Goal: Task Accomplishment & Management: Use online tool/utility

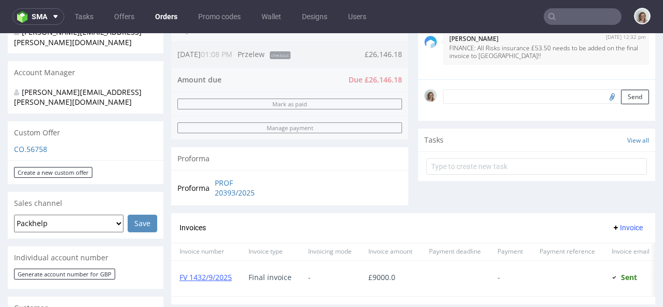
scroll to position [246, 0]
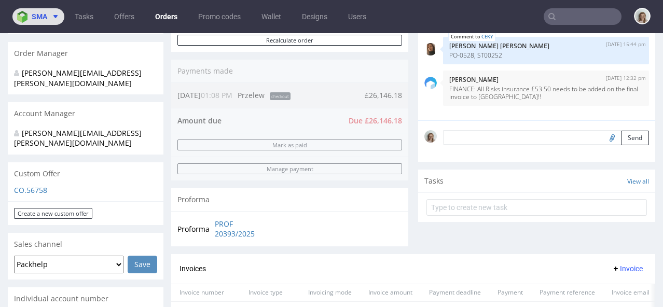
click at [26, 13] on img at bounding box center [24, 17] width 15 height 12
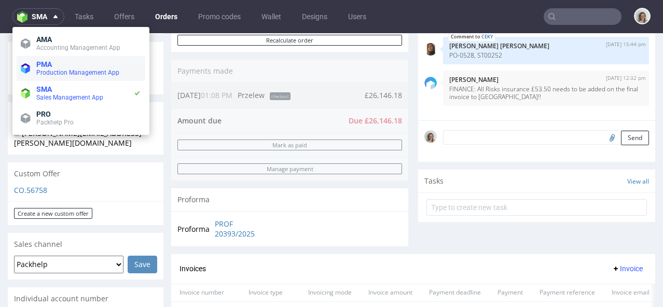
click at [31, 70] on span at bounding box center [26, 68] width 11 height 10
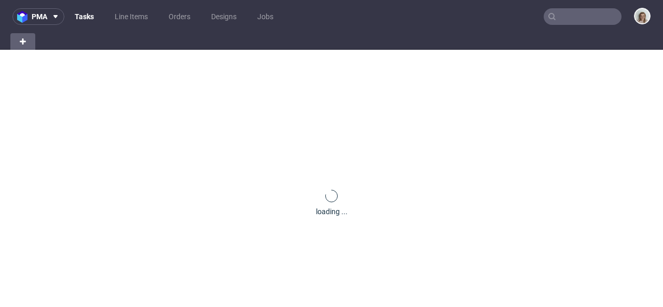
click at [590, 17] on input "text" at bounding box center [583, 16] width 78 height 17
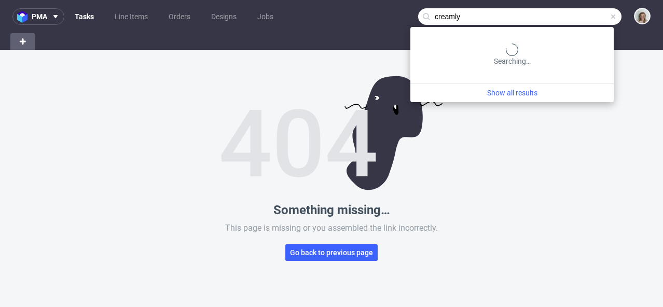
type input "creamly"
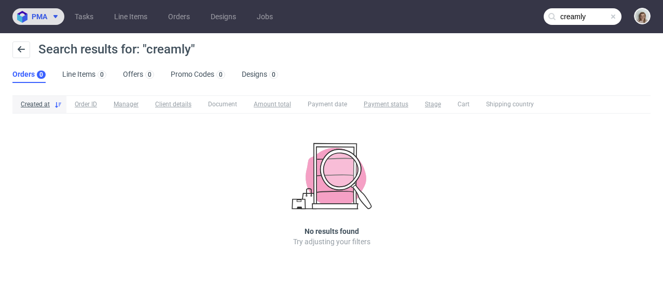
click at [55, 16] on use at bounding box center [55, 16] width 4 height 3
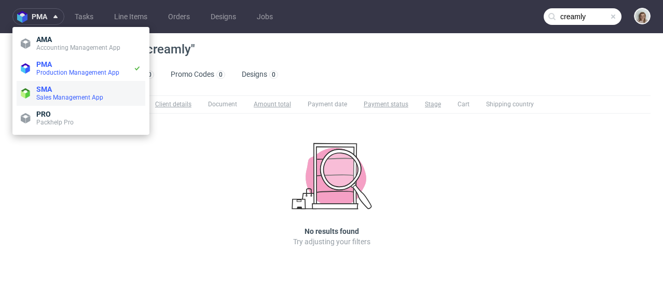
click at [67, 92] on span "SMA" at bounding box center [88, 89] width 105 height 8
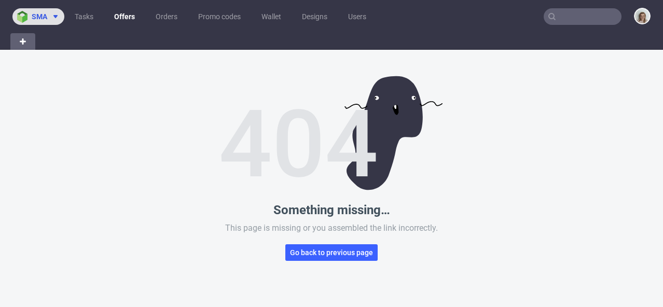
click at [50, 23] on button "sma" at bounding box center [38, 16] width 52 height 17
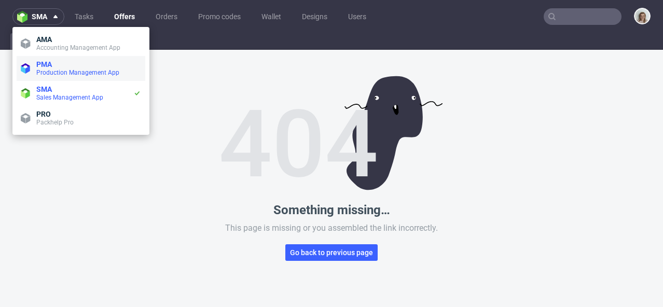
click at [48, 70] on span "Production Management App" at bounding box center [77, 72] width 83 height 7
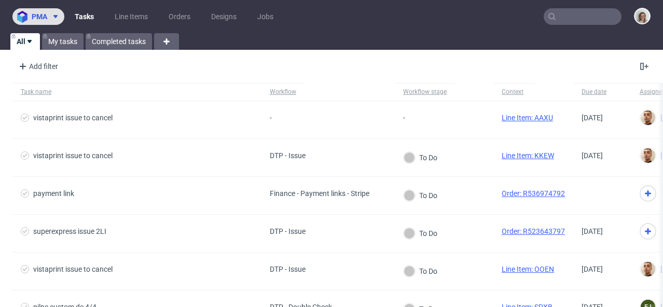
click at [51, 20] on span at bounding box center [53, 16] width 12 height 8
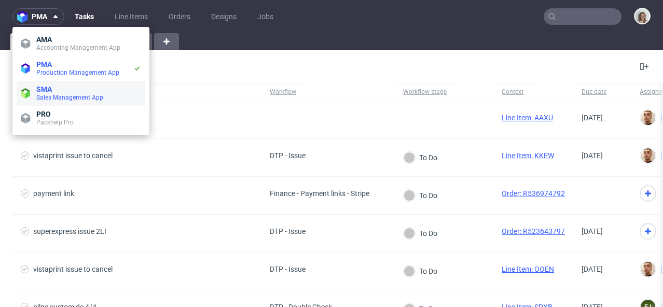
click at [54, 92] on span "SMA" at bounding box center [88, 89] width 105 height 8
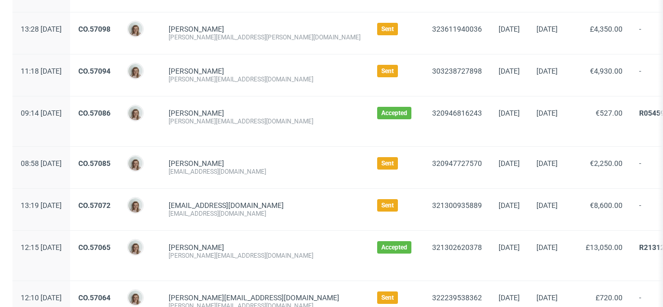
scroll to position [406, 0]
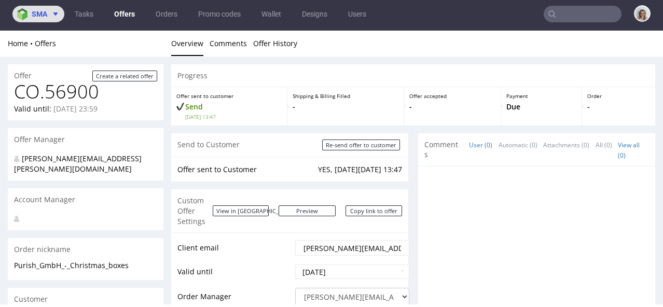
click at [41, 10] on span "sma" at bounding box center [40, 13] width 16 height 7
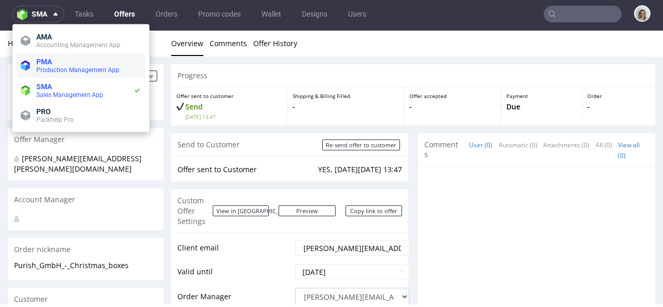
click at [45, 60] on span "PMA" at bounding box center [44, 62] width 16 height 8
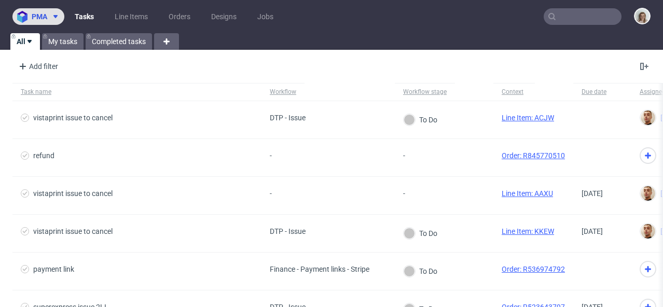
click at [43, 19] on span "pma" at bounding box center [40, 16] width 16 height 7
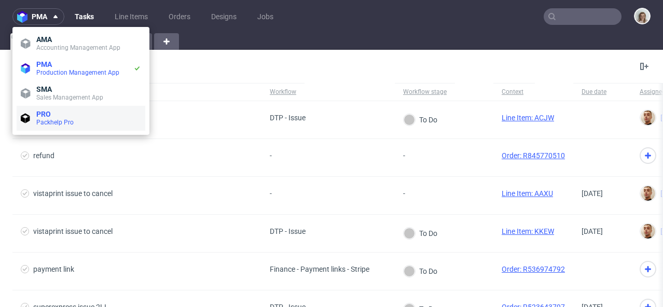
click at [43, 106] on li "PRO Packhelp Pro" at bounding box center [81, 118] width 129 height 25
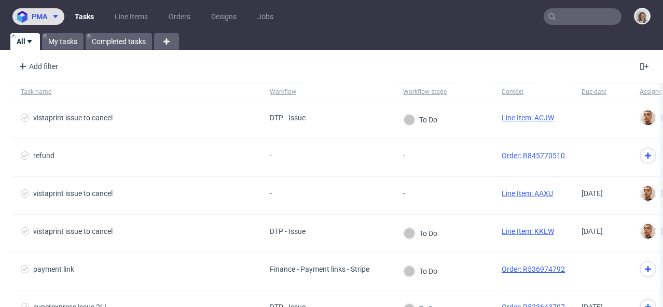
click at [53, 18] on icon at bounding box center [55, 16] width 8 height 8
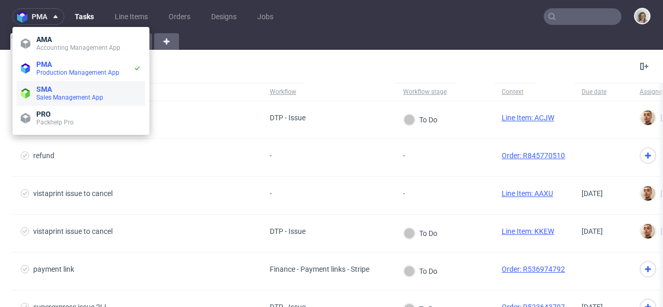
click at [59, 93] on span "Sales Management App" at bounding box center [88, 97] width 105 height 8
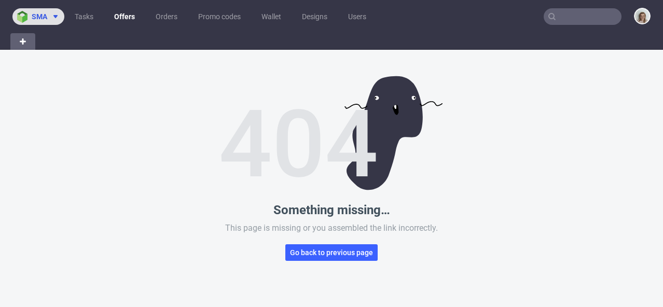
click at [53, 19] on icon at bounding box center [55, 16] width 8 height 8
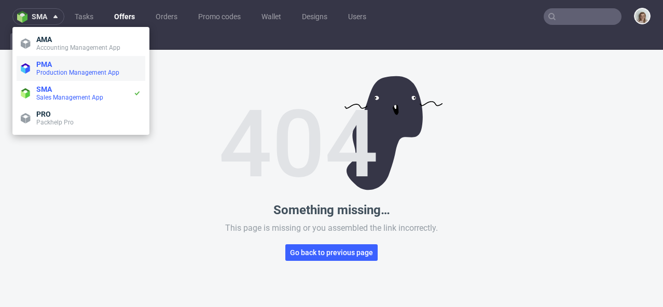
click at [49, 65] on span "PMA" at bounding box center [44, 64] width 16 height 8
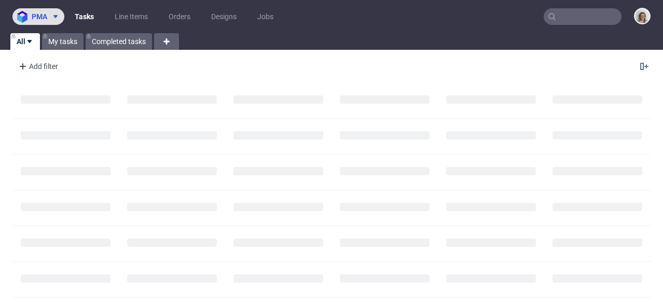
click at [52, 19] on icon at bounding box center [55, 16] width 8 height 8
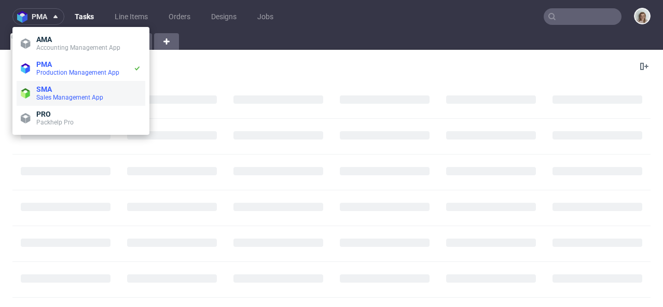
click at [59, 91] on span "SMA" at bounding box center [88, 89] width 105 height 8
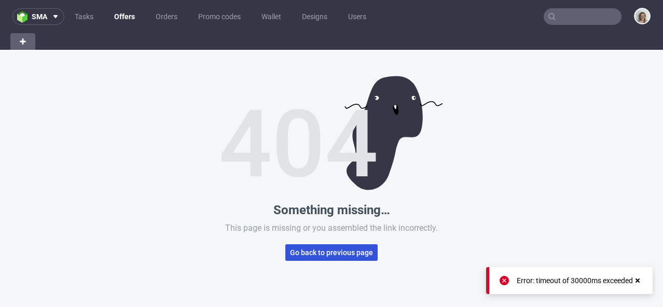
click at [352, 257] on button "Go back to previous page" at bounding box center [332, 253] width 92 height 17
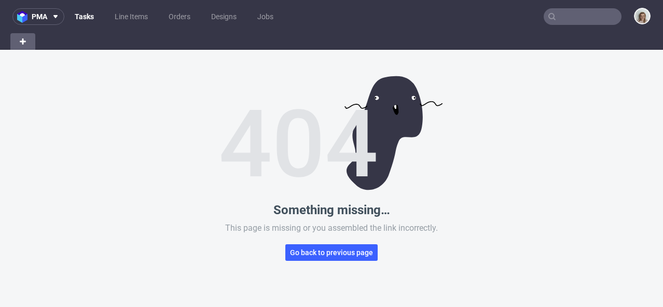
click at [587, 12] on input "text" at bounding box center [583, 16] width 78 height 17
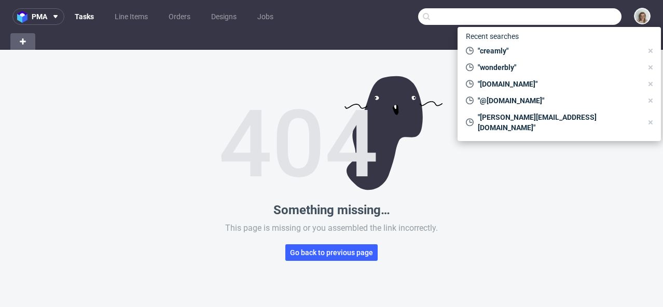
paste input "kamil.lisek@undress-code.com"
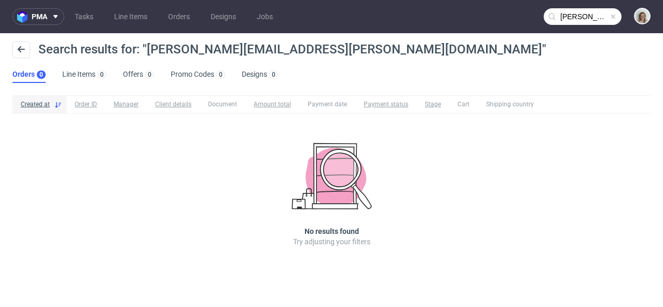
click at [576, 17] on input "kamil.lisek@undress-code.com" at bounding box center [583, 16] width 78 height 17
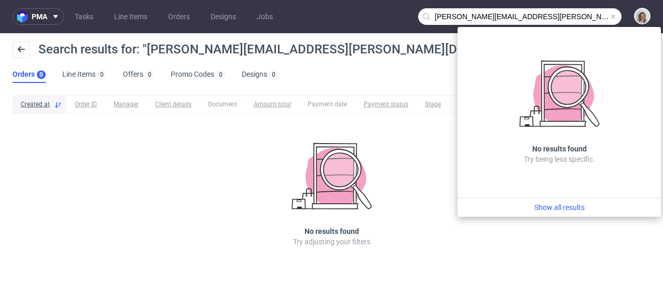
drag, startPoint x: 474, startPoint y: 15, endPoint x: 419, endPoint y: 13, distance: 55.0
click at [419, 13] on input "kamil.lisek@undress-code.com" at bounding box center [519, 16] width 203 height 17
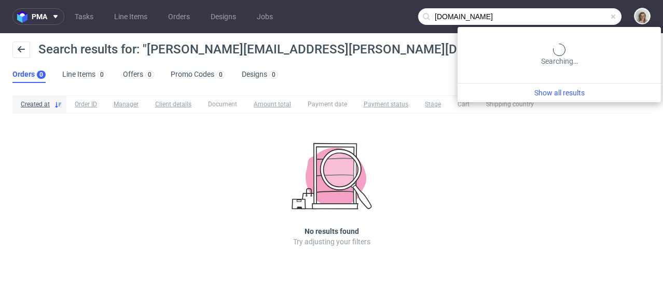
type input "undress-code.com"
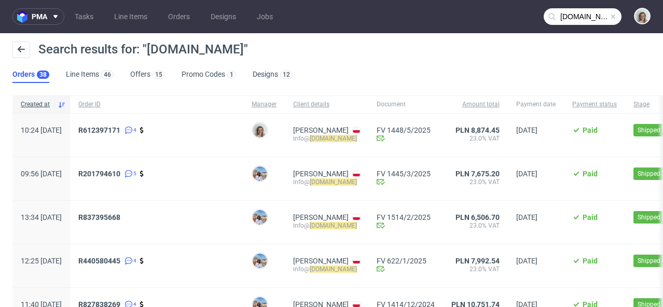
click at [609, 17] on span at bounding box center [613, 16] width 8 height 8
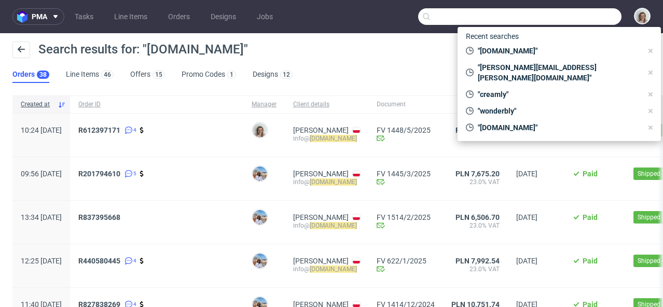
click at [577, 17] on input "text" at bounding box center [519, 16] width 203 height 17
paste input "g.aquilina@thebioarte.com"
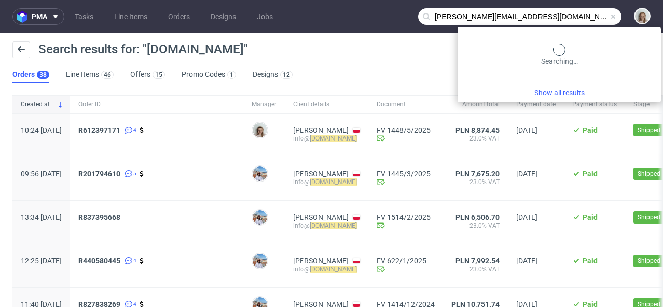
drag, startPoint x: 458, startPoint y: 16, endPoint x: 411, endPoint y: 15, distance: 46.7
click at [418, 15] on input "g.aquilina@thebioarte.com" at bounding box center [519, 16] width 203 height 17
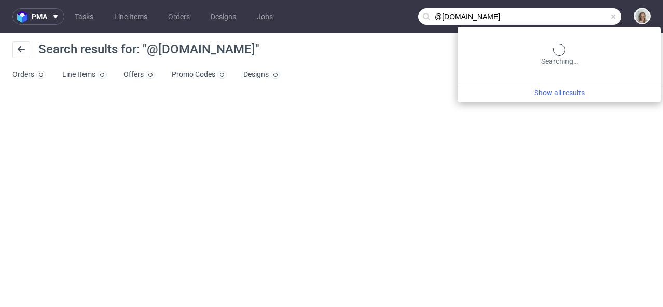
click at [567, 11] on input "@thebioarte.com" at bounding box center [519, 16] width 203 height 17
click at [554, 18] on input "@thebioarte.com" at bounding box center [519, 16] width 203 height 17
type input "@thebioarte"
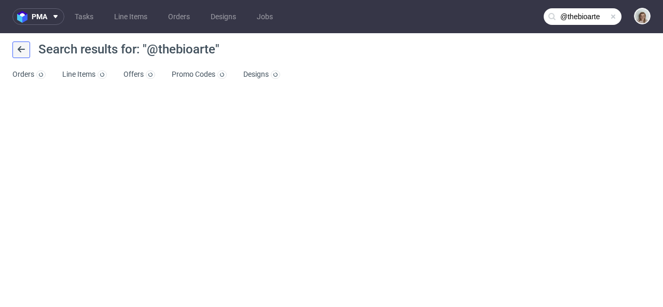
click at [24, 42] on button at bounding box center [21, 50] width 18 height 17
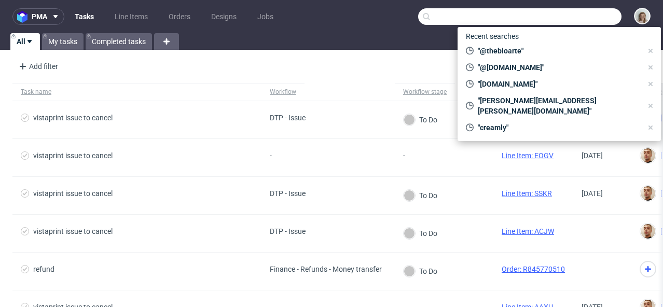
click at [574, 15] on input "text" at bounding box center [519, 16] width 203 height 17
paste input "g.aquilina@thebioarte.com"
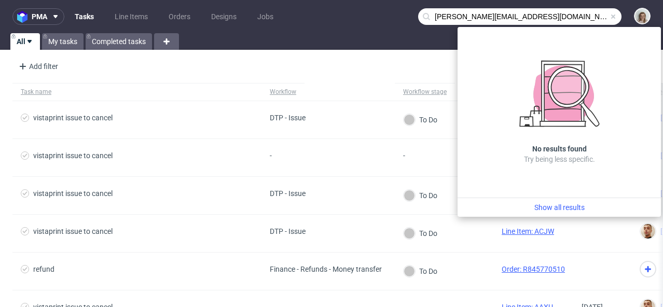
drag, startPoint x: 465, startPoint y: 13, endPoint x: 413, endPoint y: 13, distance: 51.9
click at [418, 13] on input "g.aquilina@thebioarte.com" at bounding box center [519, 16] width 203 height 17
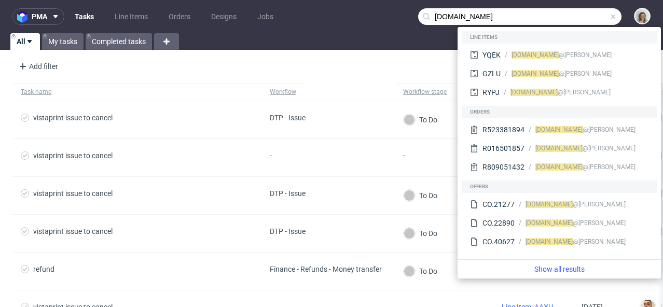
click at [477, 18] on input "thebioarte.com" at bounding box center [519, 16] width 203 height 17
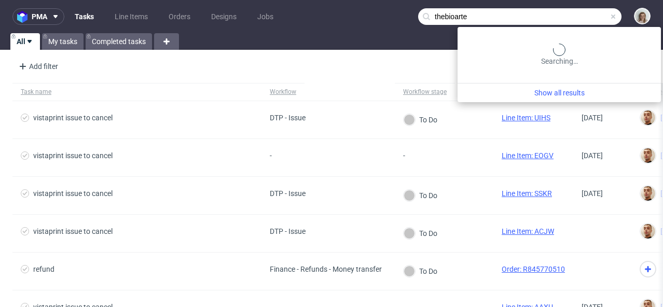
type input "thebioarte"
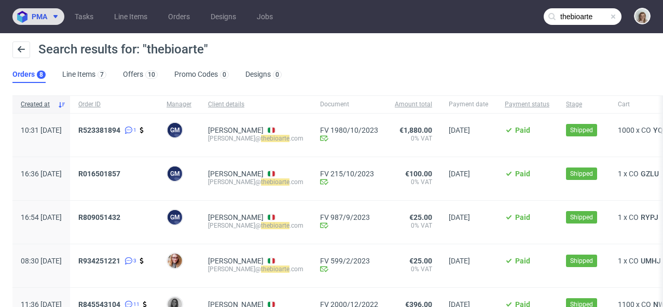
click at [52, 22] on button "pma" at bounding box center [38, 16] width 52 height 17
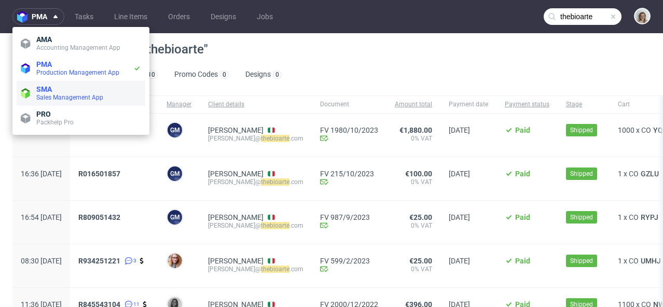
click at [52, 94] on span "Sales Management App" at bounding box center [69, 97] width 67 height 7
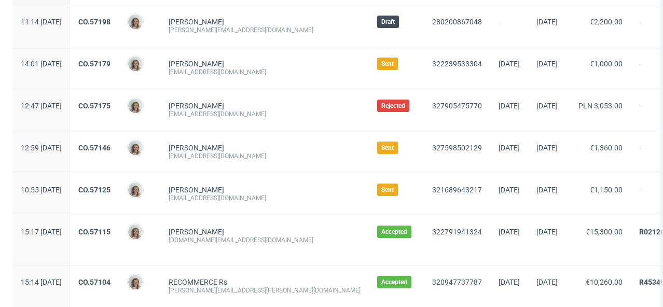
scroll to position [115, 0]
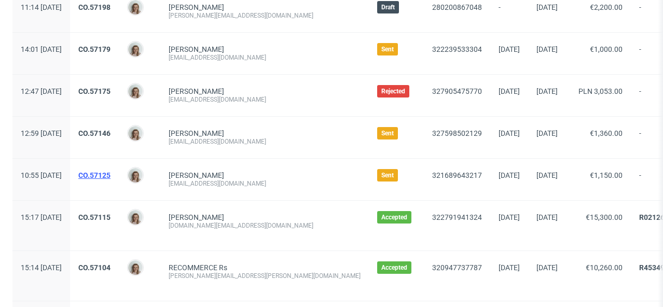
click at [111, 172] on link "CO.57125" at bounding box center [94, 175] width 32 height 8
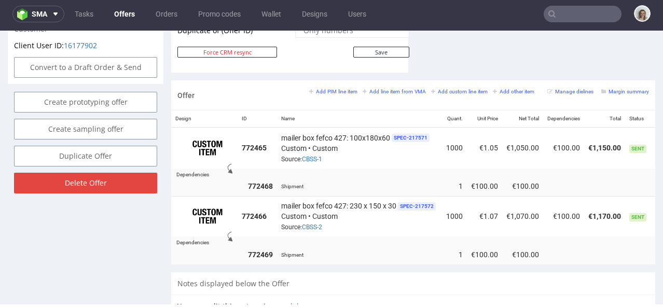
scroll to position [590, 0]
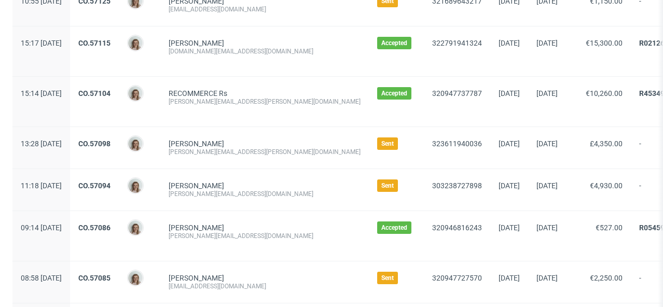
scroll to position [296, 0]
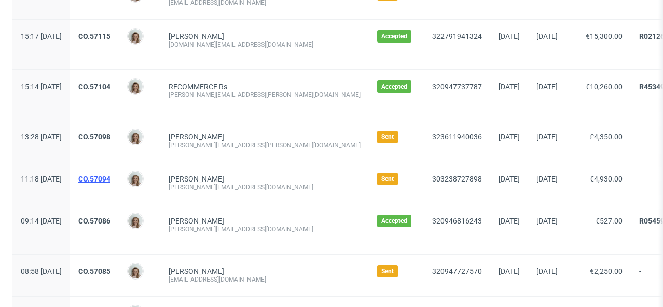
click at [111, 178] on link "CO.57094" at bounding box center [94, 179] width 32 height 8
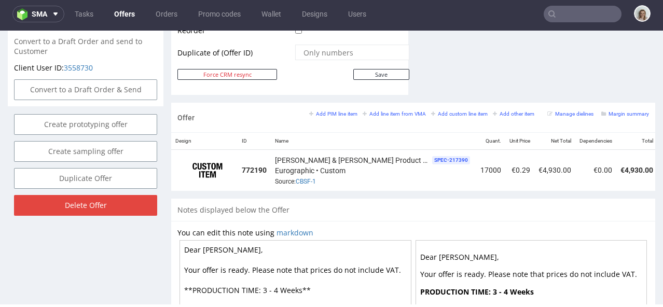
scroll to position [569, 0]
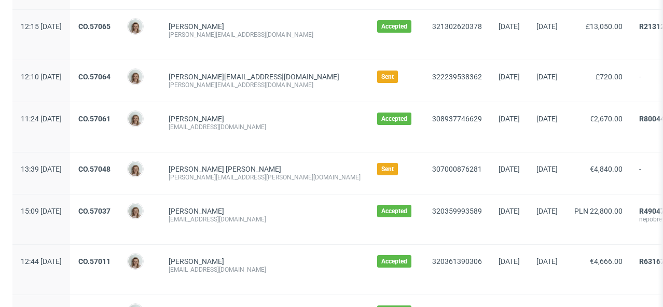
scroll to position [628, 0]
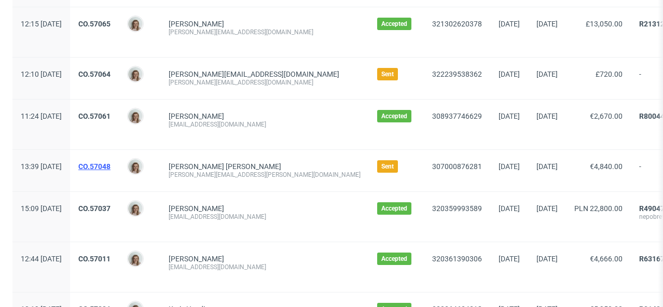
click at [111, 164] on link "CO.57048" at bounding box center [94, 166] width 32 height 8
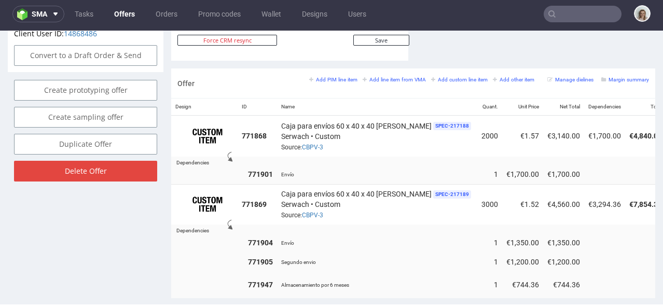
scroll to position [603, 0]
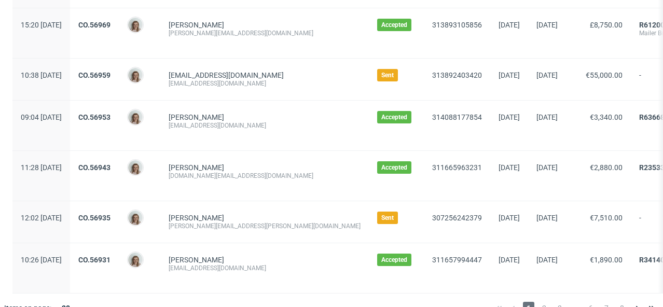
scroll to position [1208, 0]
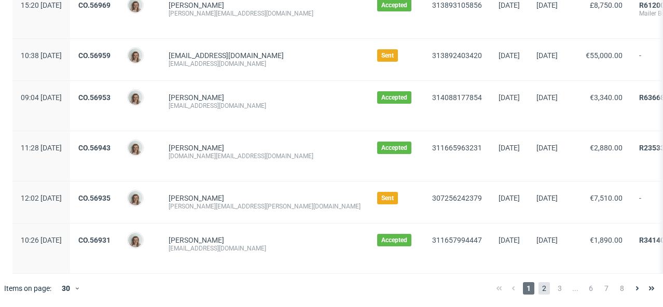
click at [539, 292] on span "2" at bounding box center [544, 288] width 11 height 12
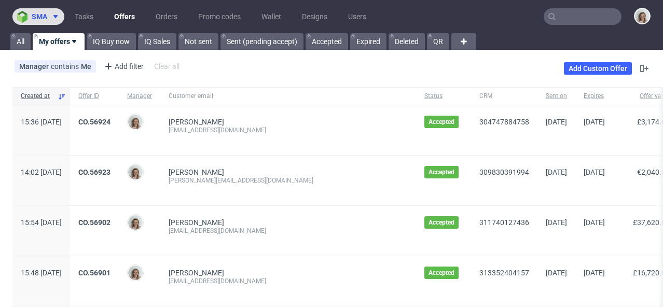
click at [48, 13] on span at bounding box center [53, 16] width 12 height 8
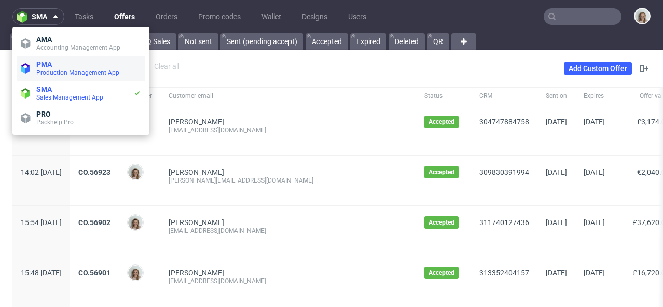
click at [49, 70] on span "Production Management App" at bounding box center [77, 72] width 83 height 7
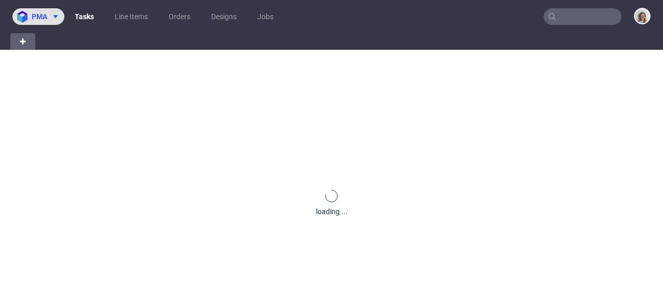
click at [49, 16] on span at bounding box center [53, 16] width 12 height 8
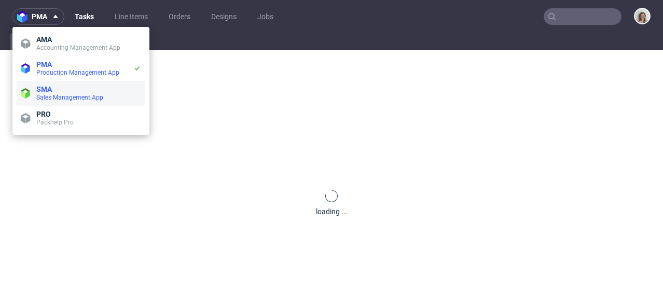
click at [47, 88] on span "SMA" at bounding box center [44, 89] width 16 height 8
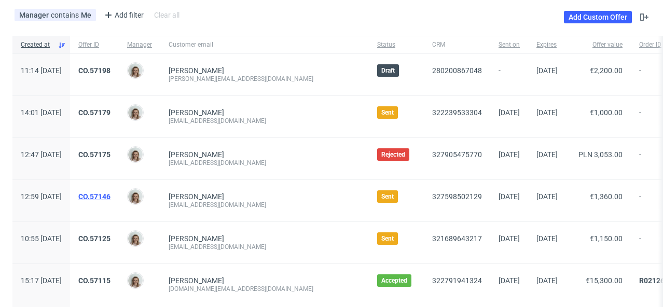
click at [111, 198] on link "CO.57146" at bounding box center [94, 197] width 32 height 8
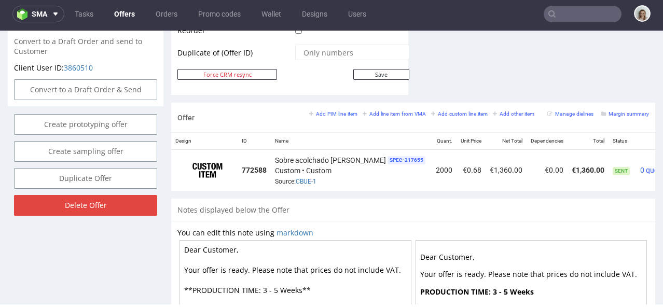
scroll to position [0, 18]
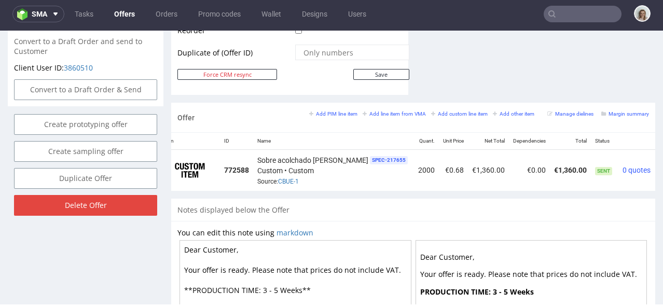
click at [659, 163] on icon at bounding box center [662, 166] width 6 height 7
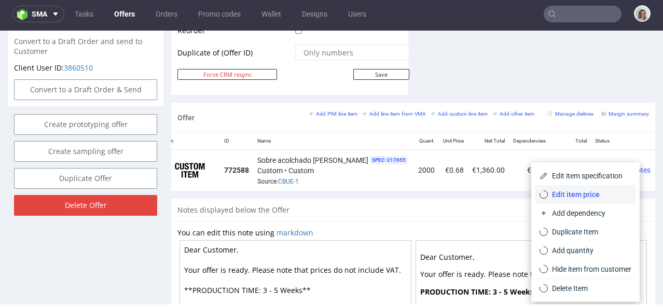
click at [568, 192] on span "Edit item price" at bounding box center [590, 194] width 84 height 10
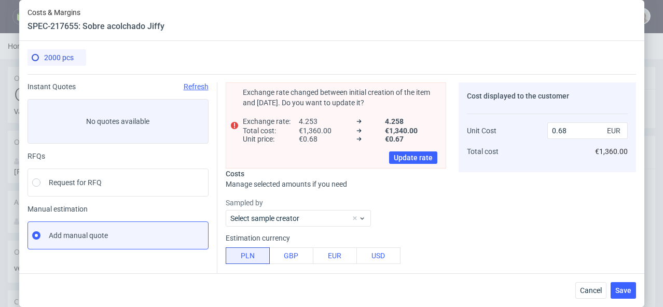
scroll to position [283, 0]
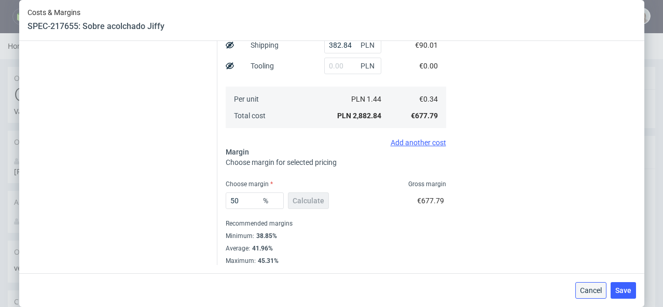
click at [592, 290] on span "Cancel" at bounding box center [591, 290] width 22 height 7
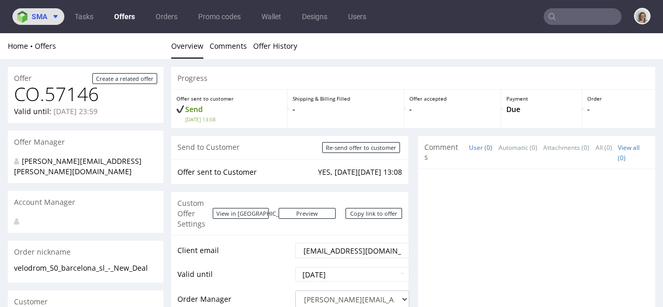
click at [39, 13] on span "sma" at bounding box center [40, 16] width 16 height 7
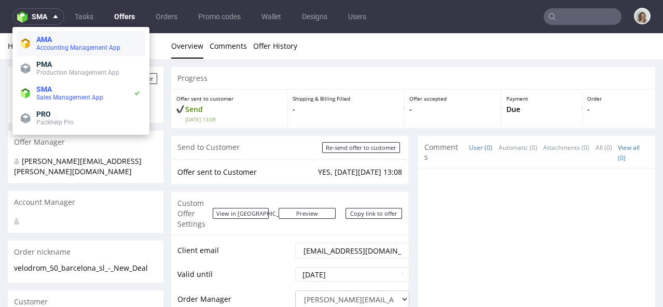
click at [39, 50] on span "Accounting Management App" at bounding box center [78, 47] width 84 height 7
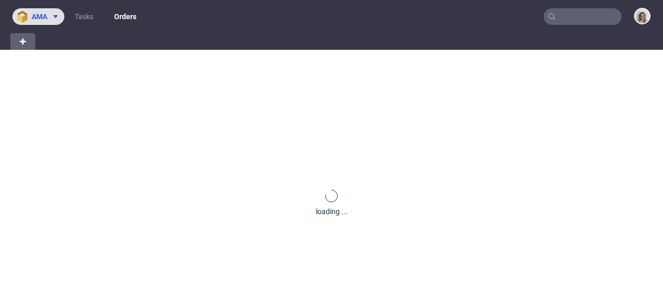
click at [38, 21] on button "ama" at bounding box center [38, 16] width 52 height 17
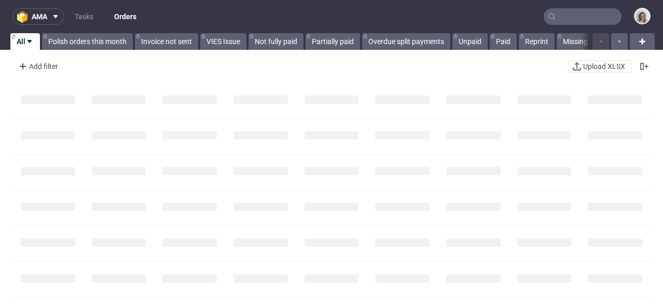
click at [36, 93] on div at bounding box center [47, 100] width 71 height 35
click at [51, 15] on span at bounding box center [53, 16] width 12 height 8
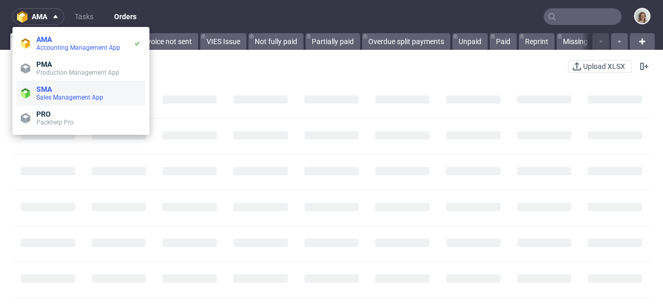
click at [47, 89] on span "SMA" at bounding box center [44, 89] width 16 height 8
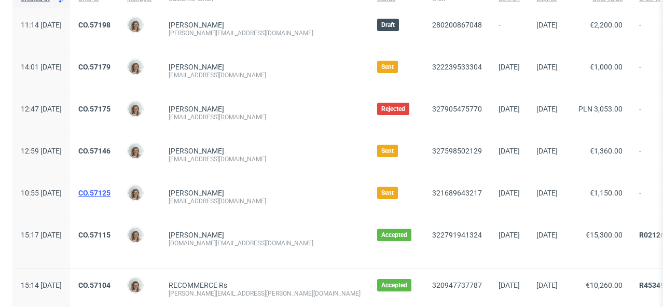
click at [111, 190] on link "CO.57125" at bounding box center [94, 193] width 32 height 8
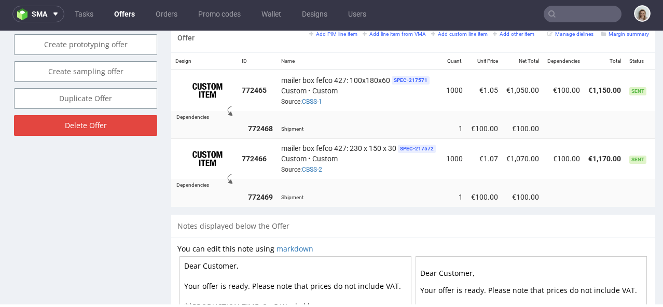
scroll to position [0, 75]
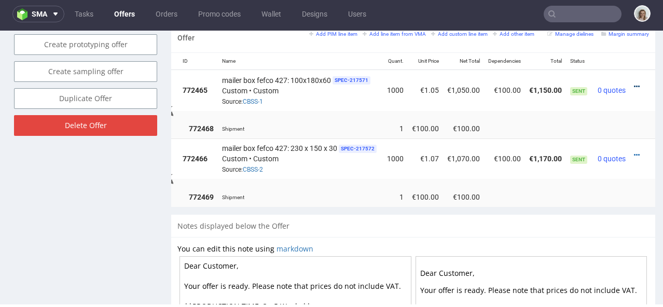
click at [634, 83] on icon at bounding box center [637, 86] width 6 height 7
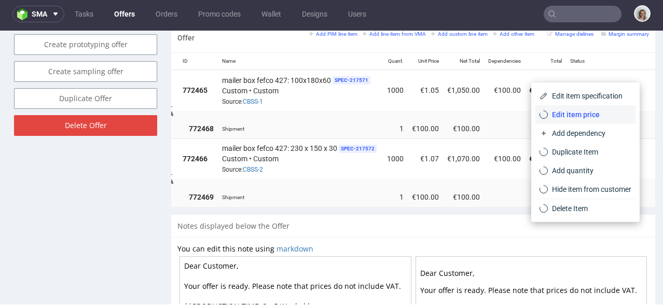
click at [588, 116] on span "Edit item price" at bounding box center [590, 115] width 84 height 10
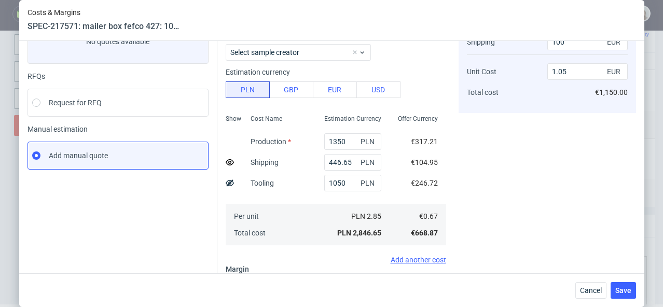
scroll to position [197, 0]
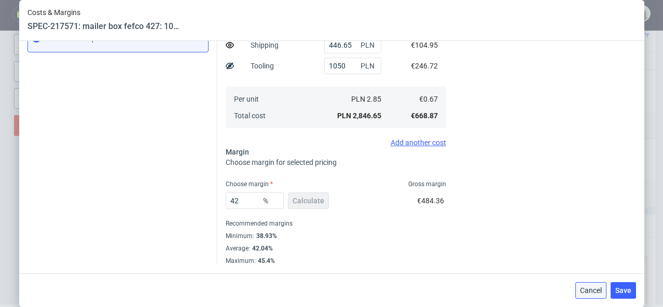
click at [602, 289] on span "Cancel" at bounding box center [591, 290] width 22 height 7
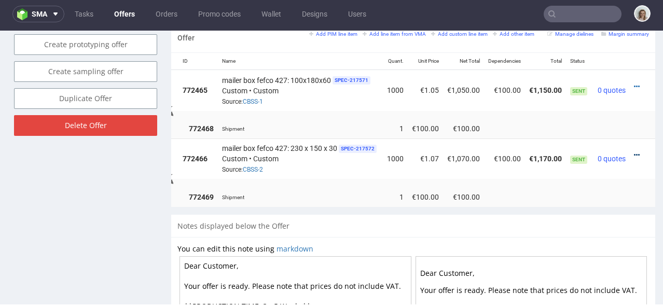
click at [634, 152] on icon at bounding box center [637, 155] width 6 height 7
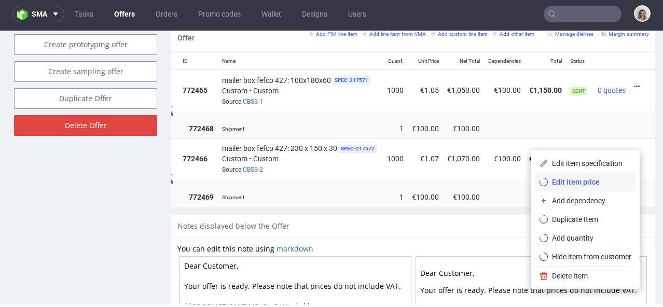
click at [580, 177] on span "Edit item price" at bounding box center [590, 182] width 84 height 10
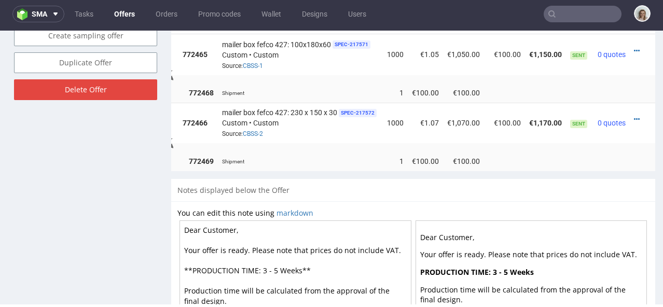
scroll to position [673, 0]
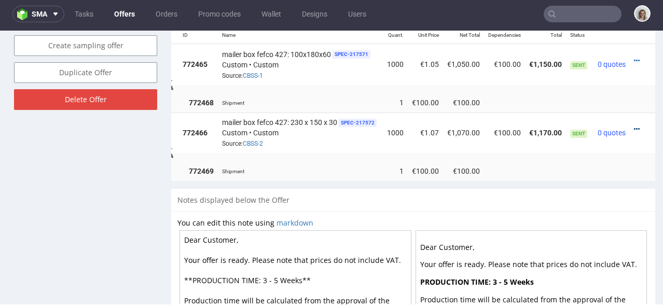
click at [634, 126] on icon at bounding box center [637, 129] width 6 height 7
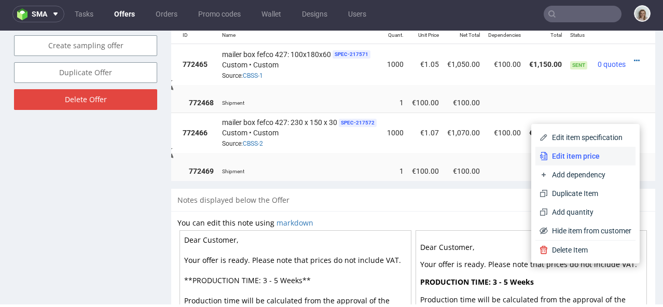
click at [579, 155] on span "Edit item price" at bounding box center [590, 156] width 84 height 10
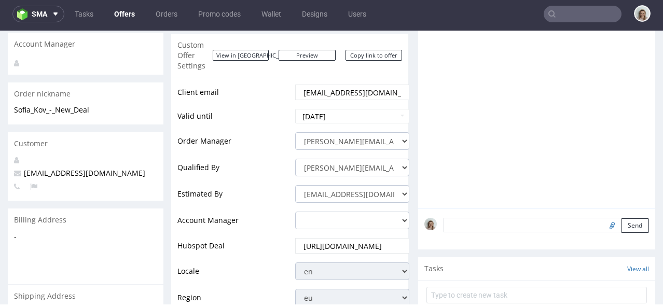
scroll to position [0, 0]
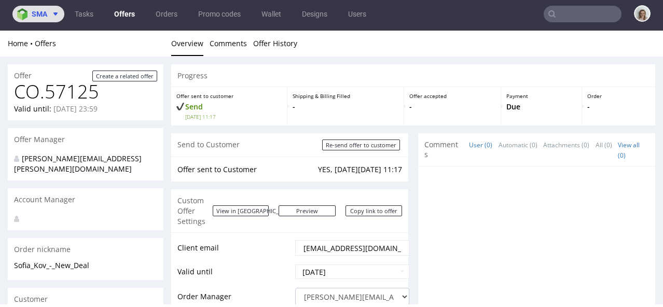
click at [59, 10] on icon at bounding box center [55, 14] width 8 height 8
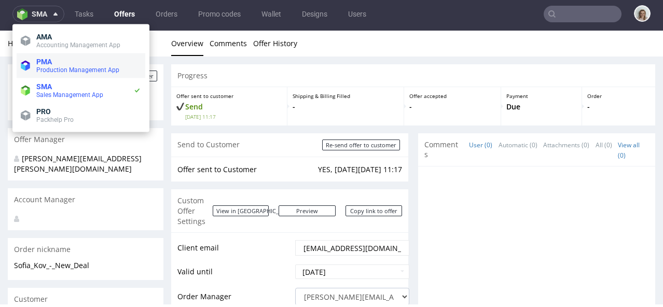
click at [60, 73] on span "Production Management App" at bounding box center [77, 69] width 83 height 7
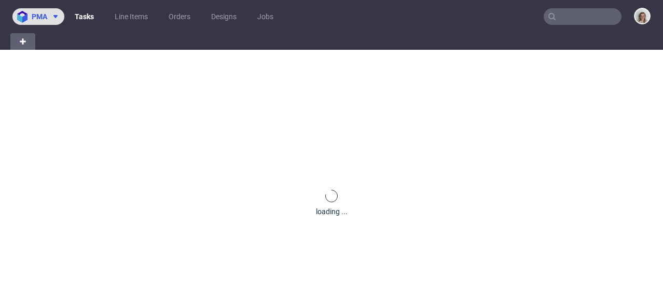
click at [51, 11] on button "pma" at bounding box center [38, 16] width 52 height 17
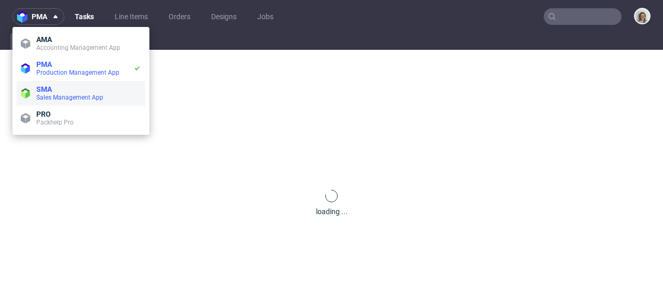
click at [53, 96] on span "Sales Management App" at bounding box center [69, 97] width 67 height 7
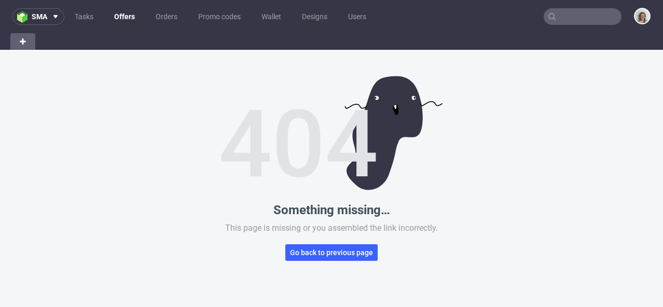
click at [53, 7] on nav "sma Tasks Offers Orders Promo codes Wallet Designs Users" at bounding box center [331, 16] width 663 height 33
click at [51, 14] on icon at bounding box center [55, 16] width 8 height 8
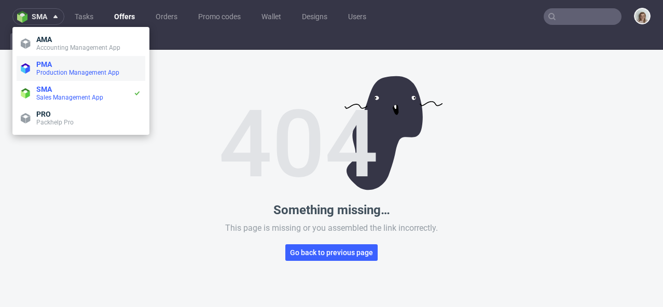
click at [51, 63] on span "PMA" at bounding box center [44, 64] width 16 height 8
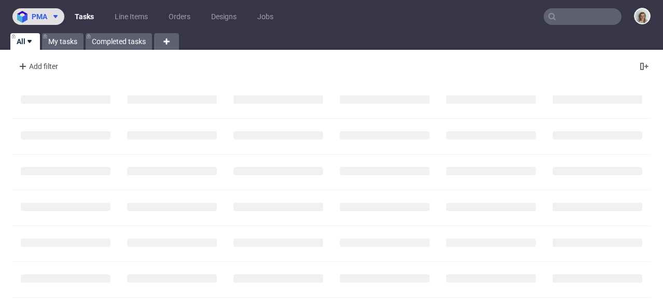
click at [56, 19] on icon at bounding box center [55, 16] width 8 height 8
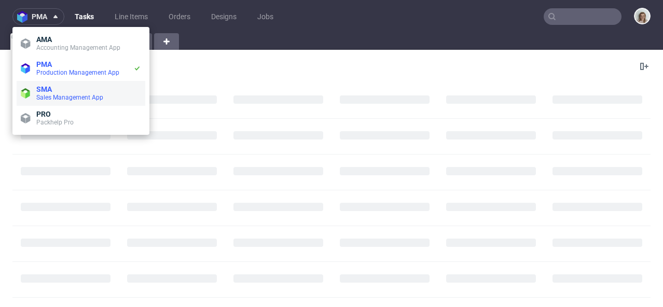
click at [59, 89] on span "SMA" at bounding box center [88, 89] width 105 height 8
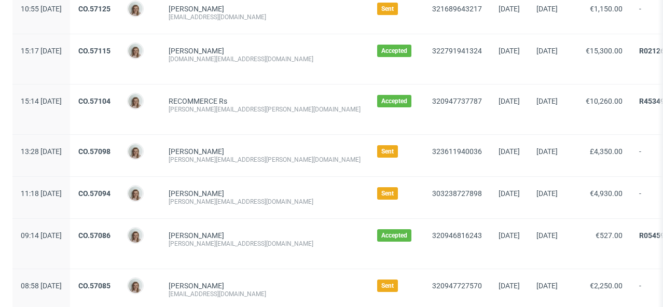
scroll to position [286, 0]
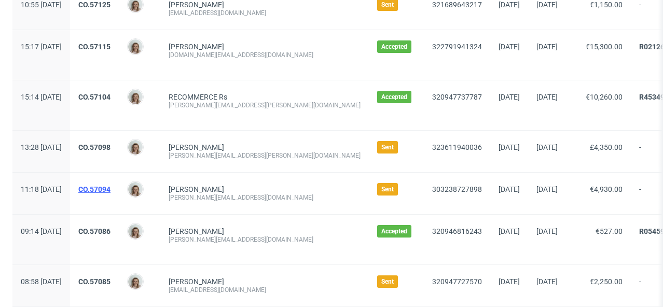
click at [111, 192] on link "CO.57094" at bounding box center [94, 189] width 32 height 8
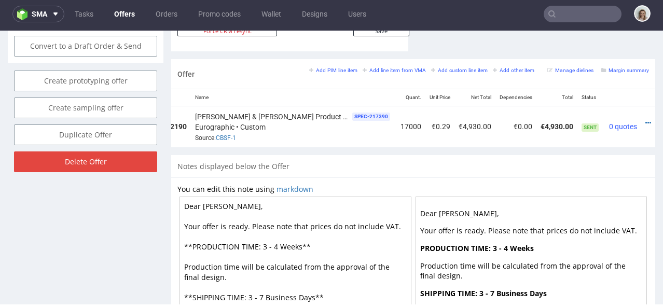
scroll to position [0, 87]
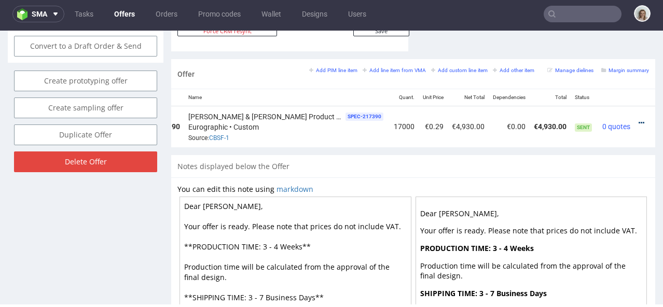
click at [639, 119] on icon at bounding box center [642, 122] width 6 height 7
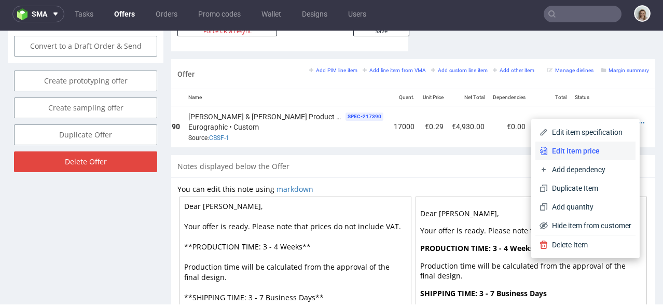
click at [581, 152] on span "Edit item price" at bounding box center [590, 151] width 84 height 10
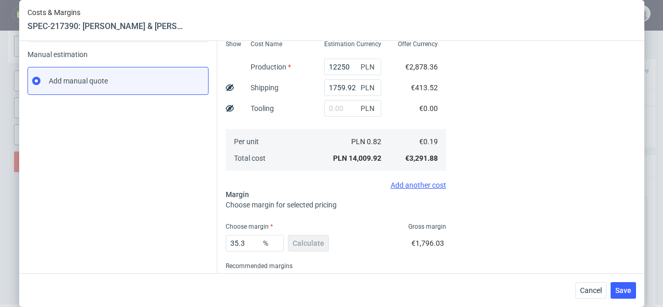
scroll to position [197, 0]
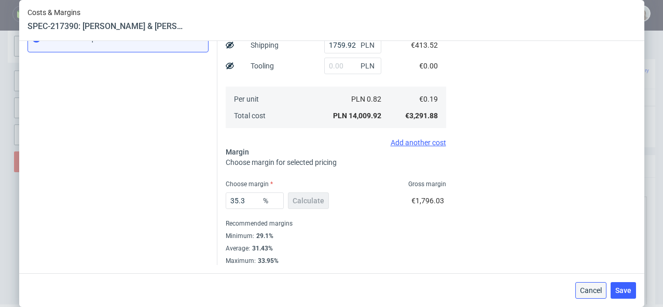
click at [581, 292] on button "Cancel" at bounding box center [591, 290] width 31 height 17
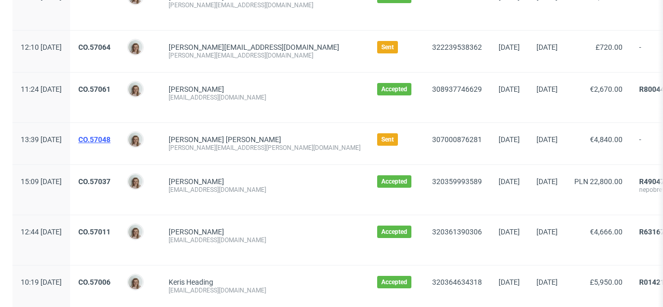
click at [111, 138] on link "CO.57048" at bounding box center [94, 139] width 32 height 8
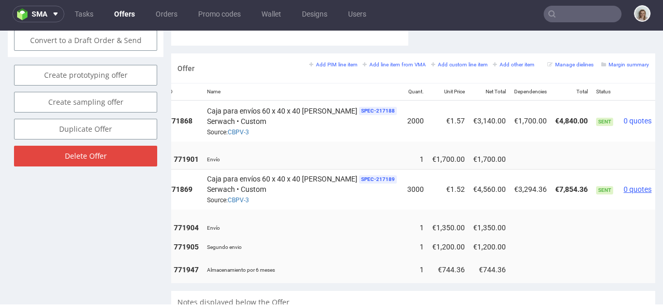
scroll to position [0, 78]
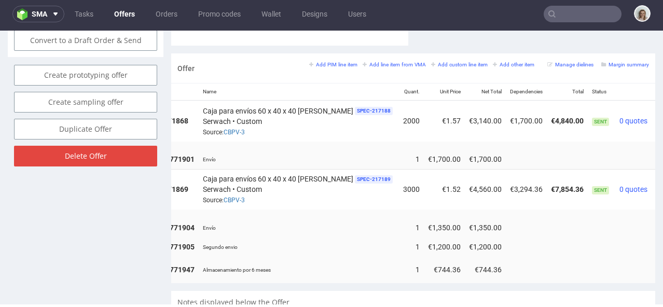
click at [656, 182] on icon at bounding box center [659, 185] width 6 height 7
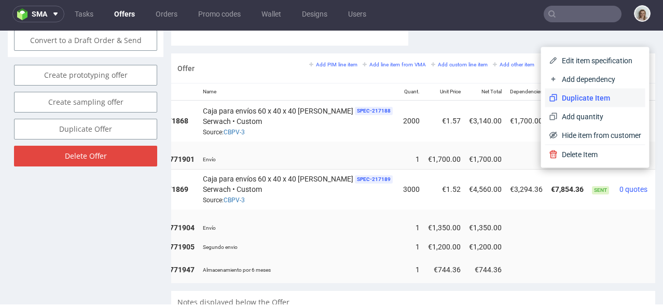
click at [577, 97] on span "Duplicate Item" at bounding box center [600, 98] width 84 height 10
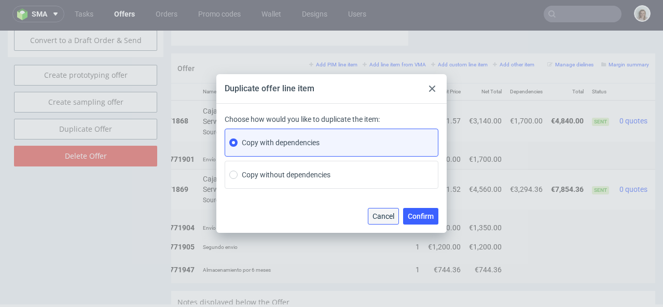
click at [392, 217] on span "Cancel" at bounding box center [384, 216] width 22 height 7
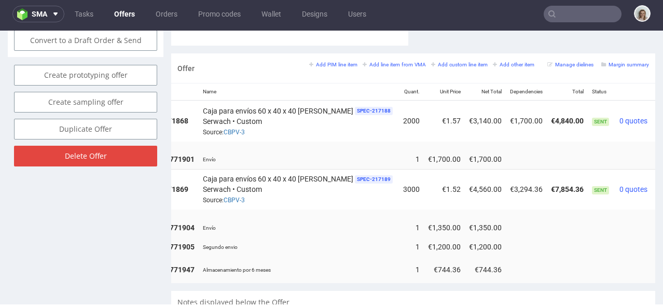
click at [652, 175] on td at bounding box center [664, 189] width 25 height 40
click at [656, 182] on icon at bounding box center [659, 185] width 6 height 7
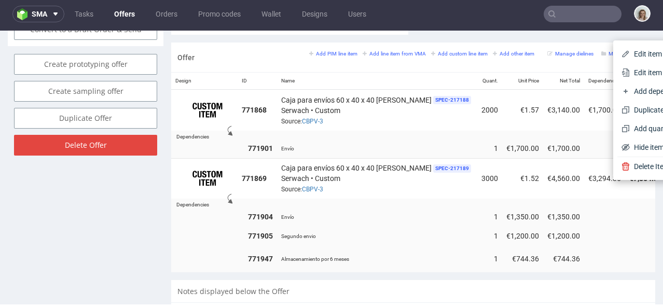
scroll to position [0, 88]
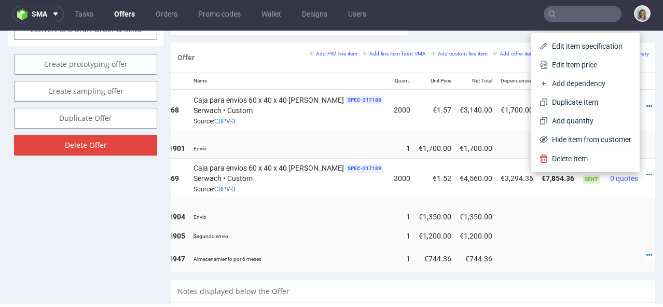
click at [614, 227] on td at bounding box center [624, 236] width 36 height 19
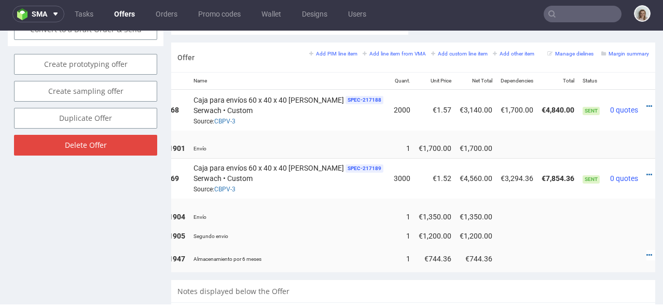
click at [647, 170] on div at bounding box center [652, 175] width 11 height 10
click at [647, 171] on icon at bounding box center [650, 174] width 6 height 7
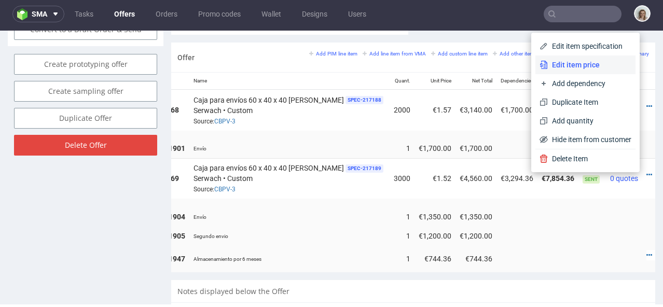
click at [594, 65] on span "Edit item price" at bounding box center [590, 65] width 84 height 10
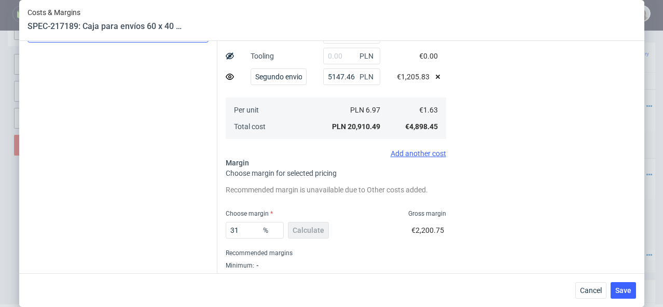
scroll to position [208, 0]
click at [599, 293] on span "Cancel" at bounding box center [591, 290] width 22 height 7
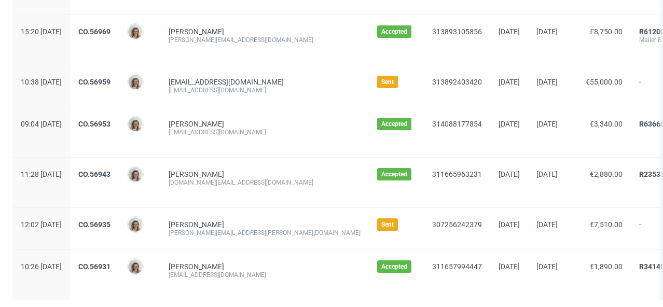
scroll to position [1194, 0]
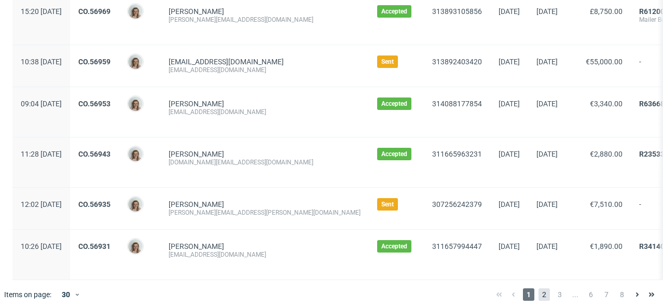
click at [539, 301] on span "2" at bounding box center [544, 295] width 11 height 12
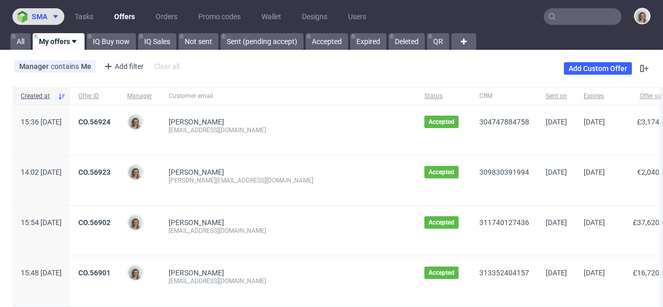
click at [46, 10] on button "sma" at bounding box center [38, 16] width 52 height 17
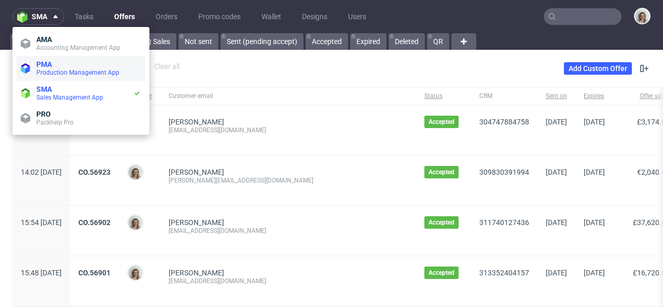
click at [40, 66] on span "PMA" at bounding box center [44, 64] width 16 height 8
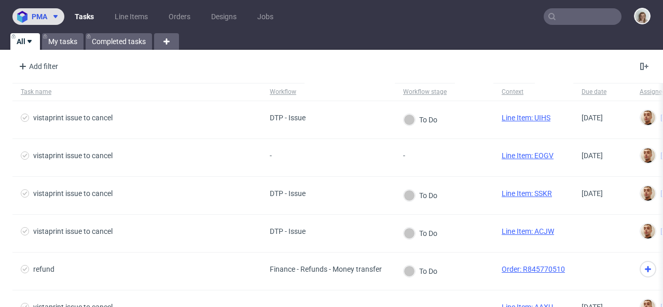
click at [49, 18] on span at bounding box center [53, 16] width 12 height 8
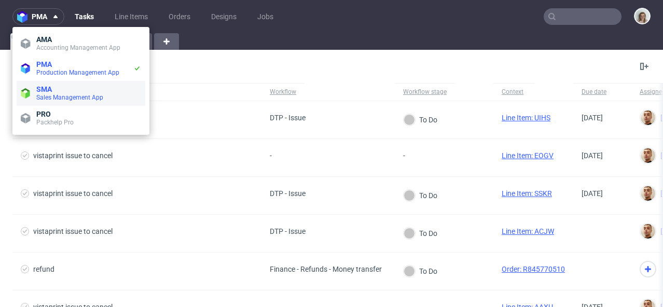
click at [51, 86] on span "SMA" at bounding box center [44, 89] width 16 height 8
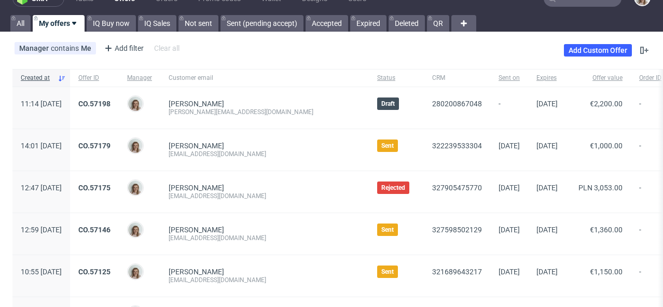
scroll to position [19, 0]
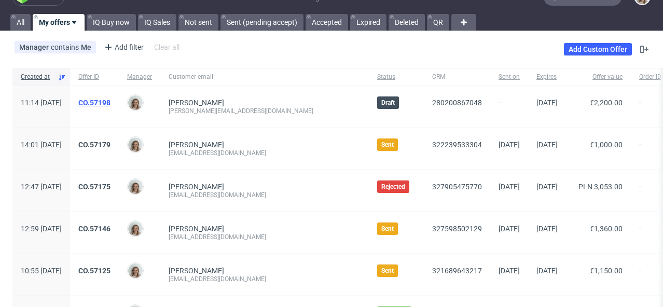
click at [111, 102] on link "CO.57198" at bounding box center [94, 103] width 32 height 8
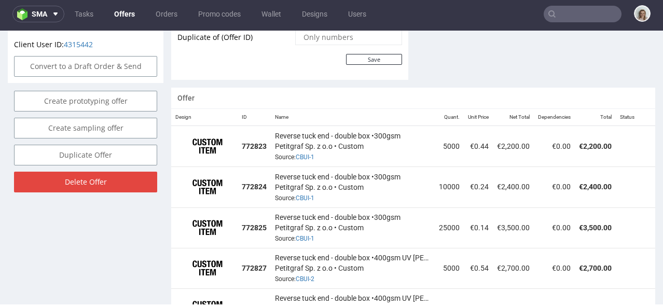
scroll to position [591, 0]
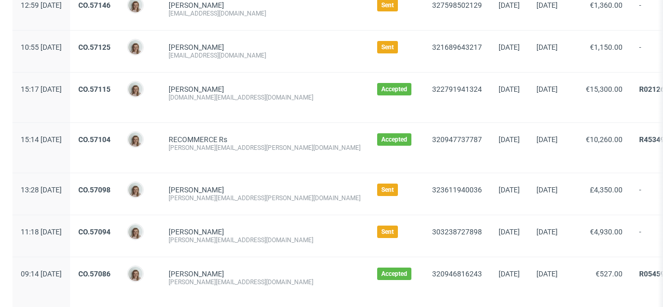
scroll to position [250, 0]
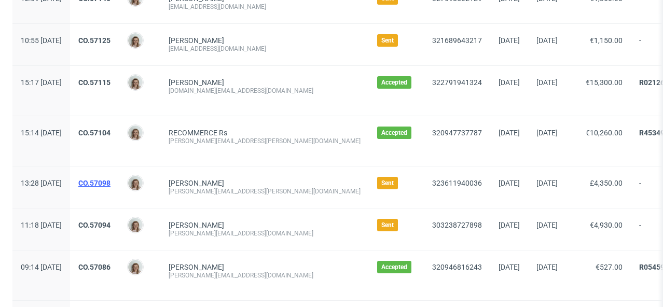
click at [111, 181] on link "CO.57098" at bounding box center [94, 183] width 32 height 8
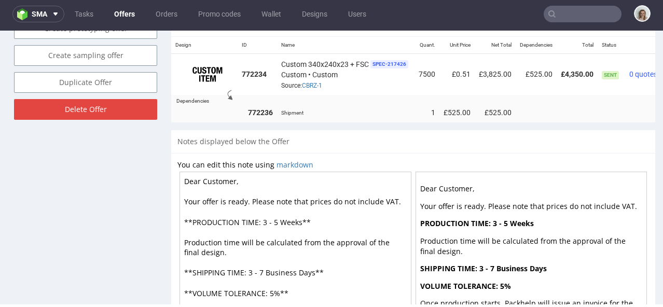
scroll to position [0, 46]
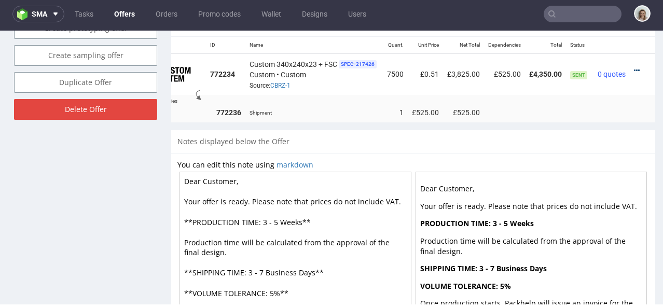
click at [634, 67] on icon at bounding box center [637, 70] width 6 height 7
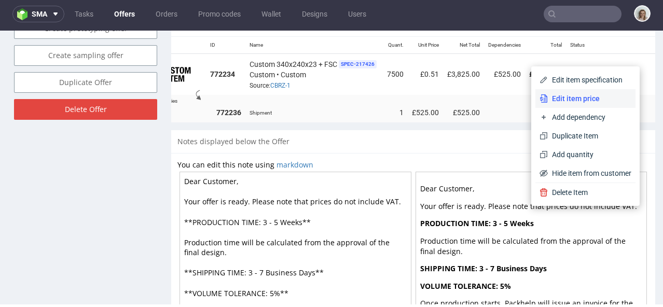
click at [579, 99] on span "Edit item price" at bounding box center [590, 98] width 84 height 10
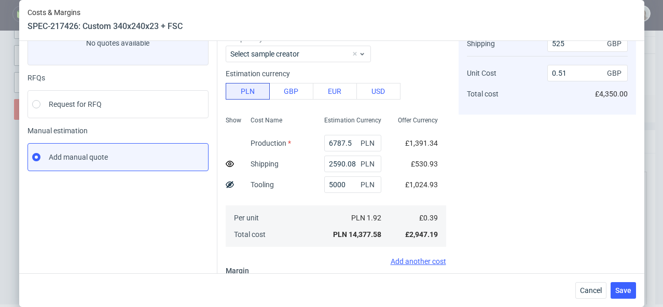
scroll to position [197, 0]
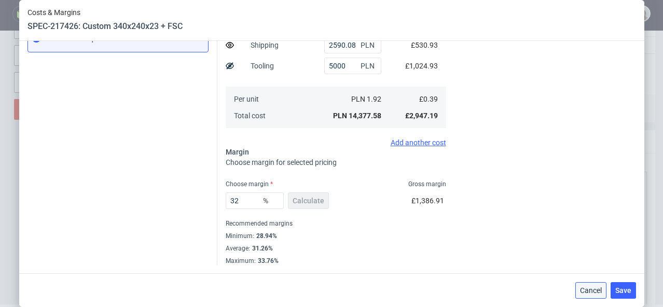
click at [581, 291] on button "Cancel" at bounding box center [591, 290] width 31 height 17
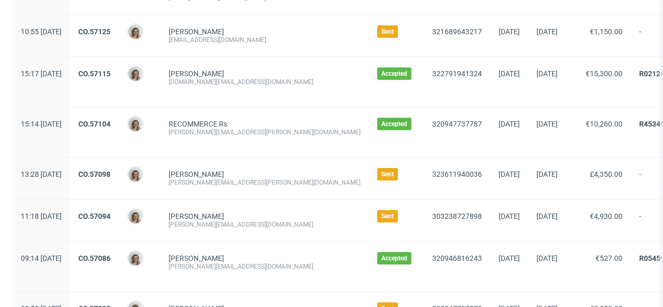
scroll to position [259, 0]
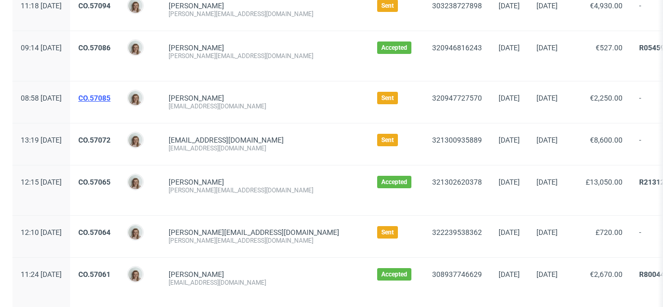
click at [111, 98] on link "CO.57085" at bounding box center [94, 98] width 32 height 8
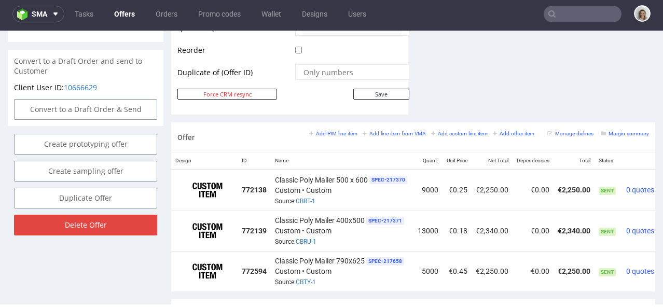
scroll to position [549, 0]
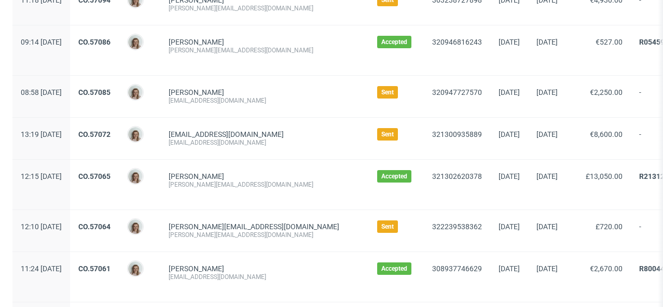
scroll to position [470, 0]
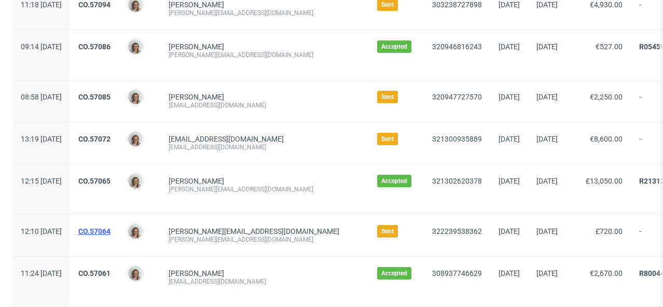
click at [111, 229] on link "CO.57064" at bounding box center [94, 231] width 32 height 8
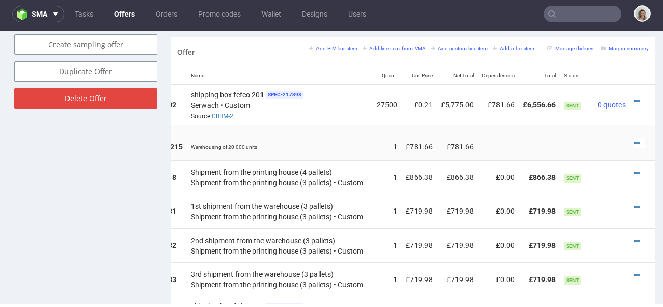
scroll to position [589, 0]
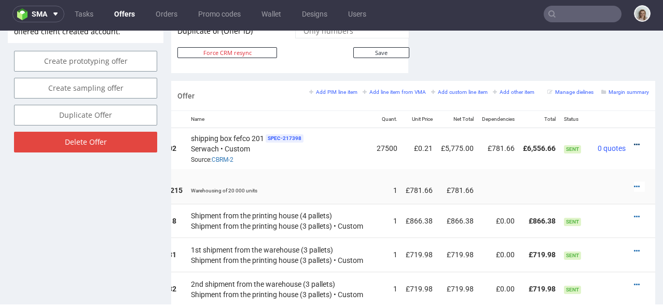
click at [634, 141] on icon at bounding box center [637, 144] width 6 height 7
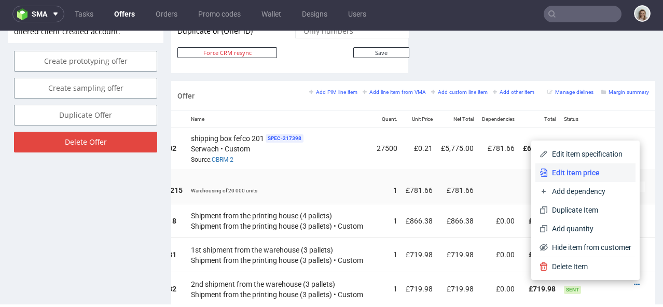
click at [585, 165] on li "Edit item price" at bounding box center [586, 173] width 100 height 19
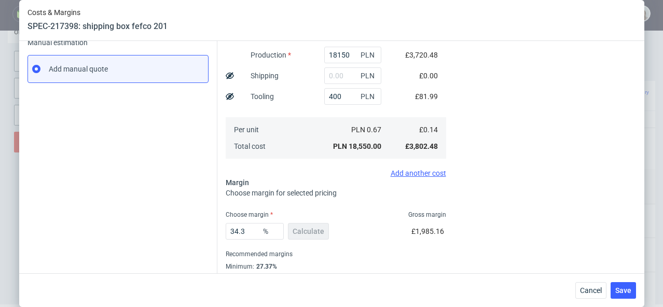
scroll to position [197, 0]
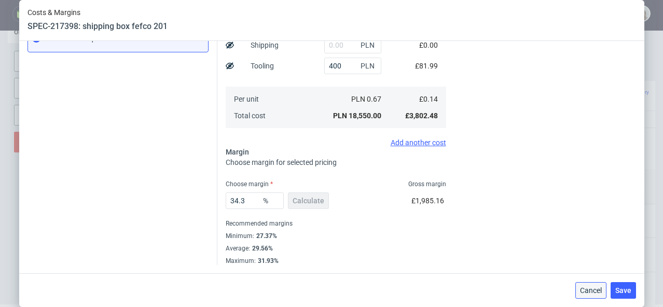
click at [600, 292] on span "Cancel" at bounding box center [591, 290] width 22 height 7
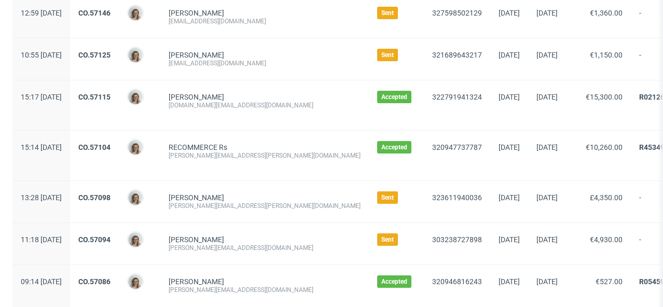
scroll to position [247, 0]
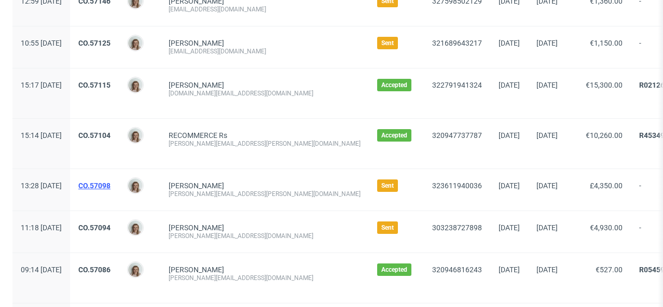
click at [111, 183] on link "CO.57098" at bounding box center [94, 186] width 32 height 8
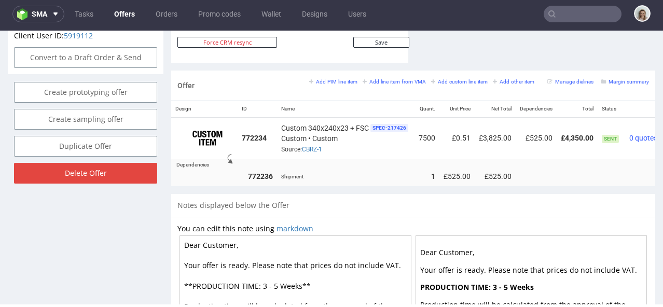
scroll to position [0, 46]
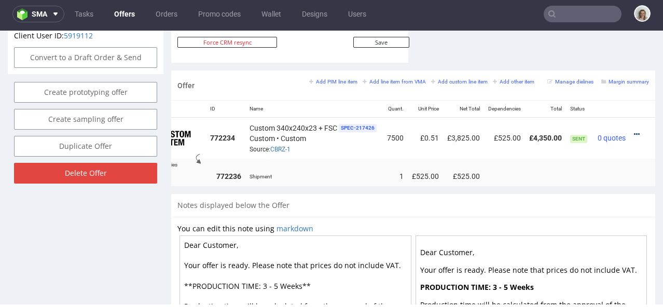
click at [634, 131] on icon at bounding box center [637, 134] width 6 height 7
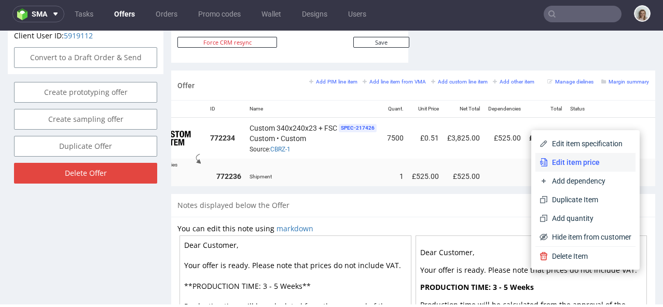
click at [590, 154] on li "Edit item price" at bounding box center [586, 162] width 100 height 19
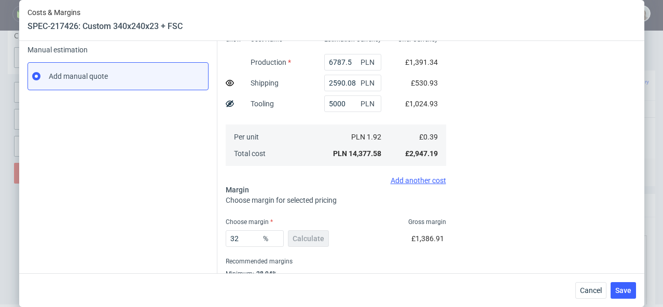
scroll to position [197, 0]
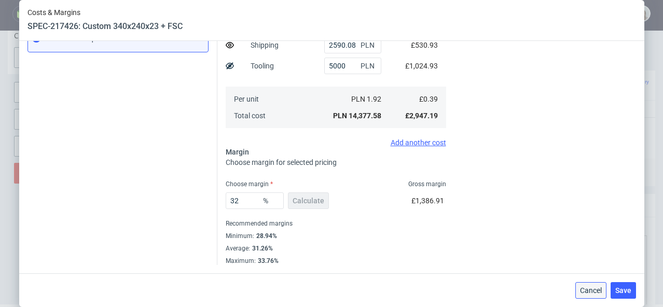
click at [590, 291] on span "Cancel" at bounding box center [591, 290] width 22 height 7
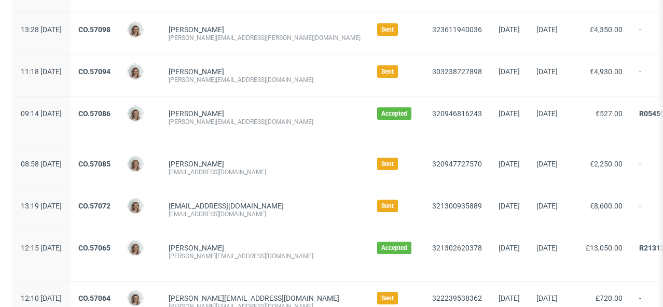
scroll to position [406, 0]
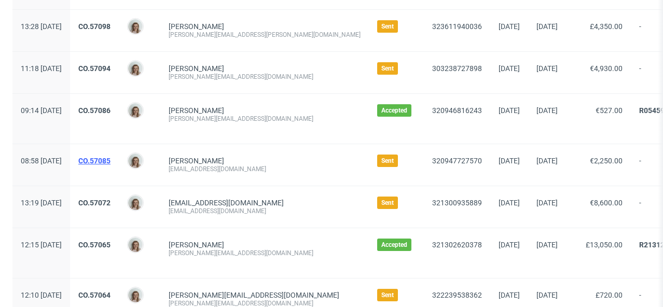
click at [111, 160] on link "CO.57085" at bounding box center [94, 161] width 32 height 8
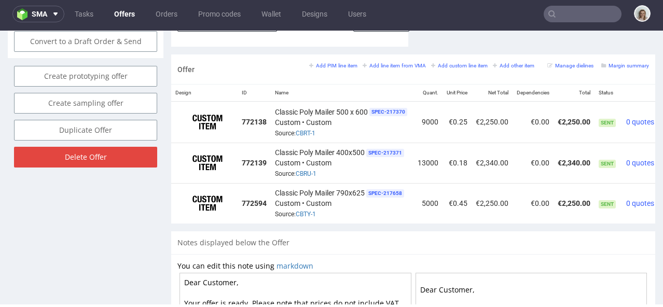
scroll to position [0, 46]
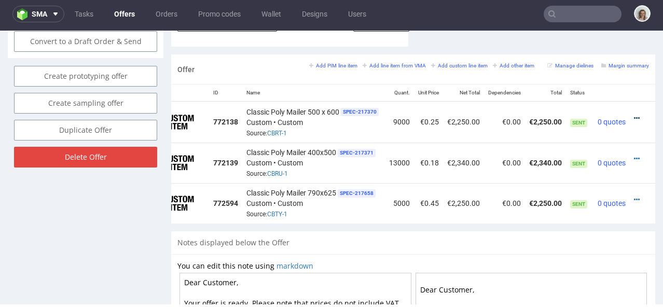
click at [634, 115] on icon at bounding box center [637, 118] width 6 height 7
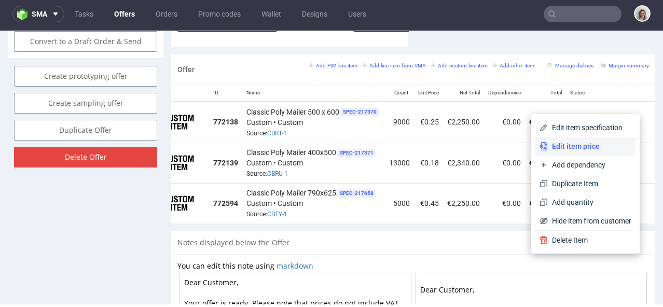
click at [581, 142] on span "Edit item price" at bounding box center [590, 146] width 84 height 10
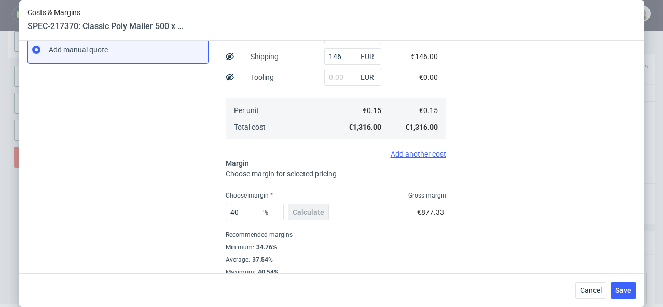
scroll to position [197, 0]
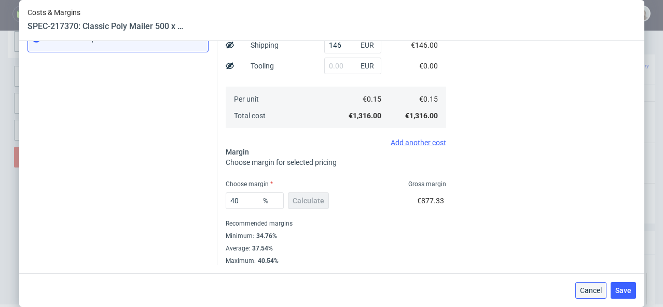
click at [600, 295] on button "Cancel" at bounding box center [591, 290] width 31 height 17
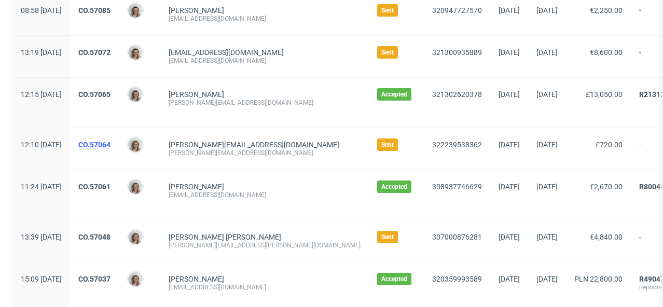
click at [111, 141] on link "CO.57064" at bounding box center [94, 145] width 32 height 8
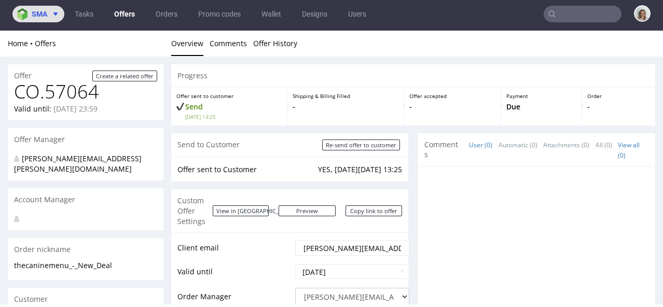
click at [37, 15] on span "sma" at bounding box center [40, 13] width 16 height 7
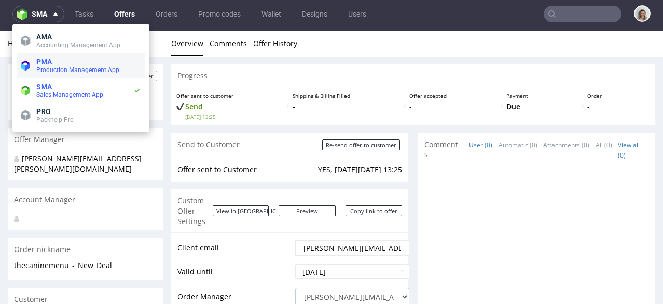
click at [37, 69] on span "Production Management App" at bounding box center [77, 69] width 83 height 7
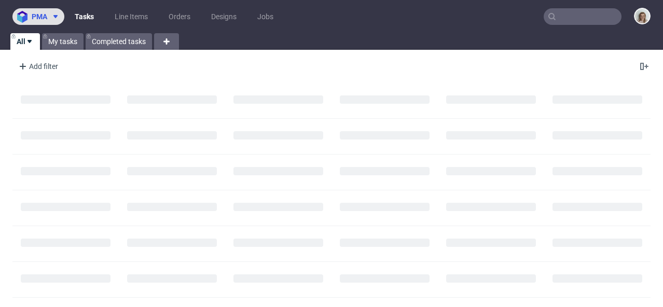
click at [55, 10] on button "pma" at bounding box center [38, 16] width 52 height 17
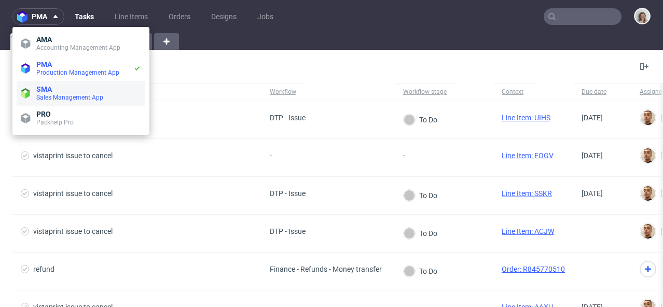
click at [54, 85] on span "SMA" at bounding box center [88, 89] width 105 height 8
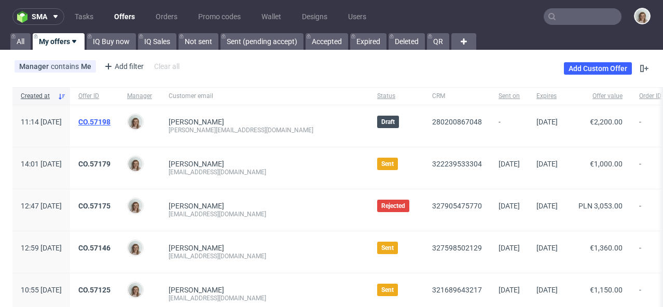
click at [111, 121] on link "CO.57198" at bounding box center [94, 122] width 32 height 8
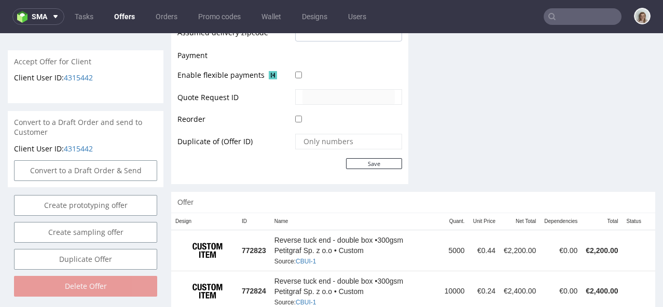
scroll to position [471, 0]
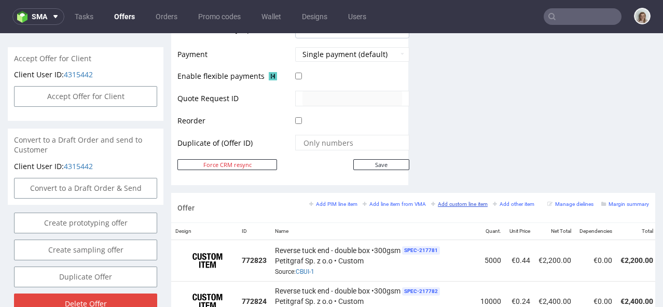
click at [450, 201] on small "Add custom line item" at bounding box center [459, 204] width 57 height 6
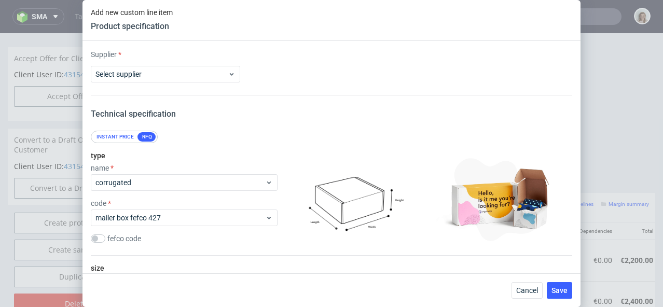
click at [534, 280] on div "Cancel Save" at bounding box center [332, 291] width 498 height 34
click at [531, 288] on span "Cancel" at bounding box center [528, 290] width 22 height 7
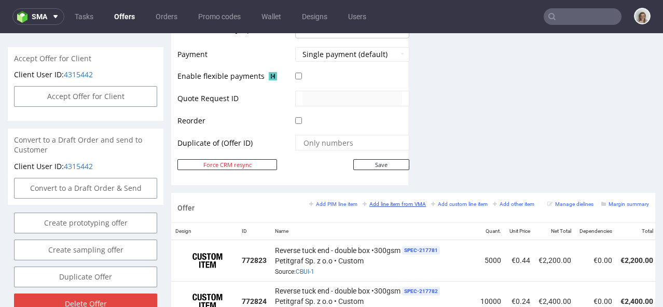
click at [394, 201] on small "Add line item from VMA" at bounding box center [394, 204] width 63 height 6
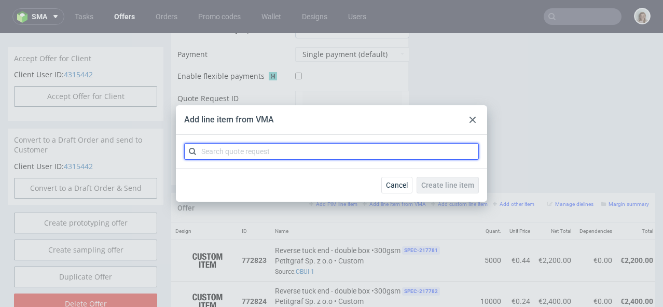
click at [276, 152] on input "text" at bounding box center [331, 151] width 295 height 17
paste input "CBUG-1"
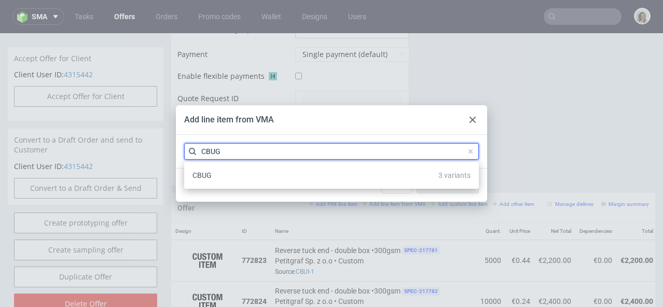
type input "CBUG"
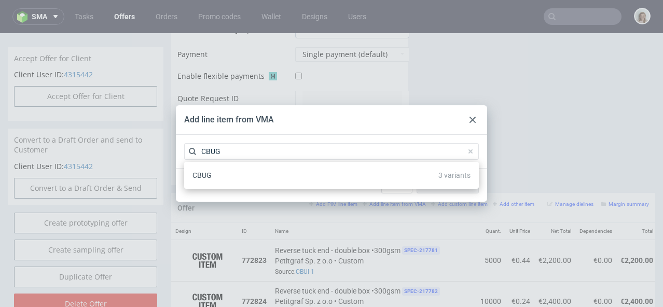
click at [256, 176] on div "CBUG 3 variants" at bounding box center [331, 175] width 287 height 19
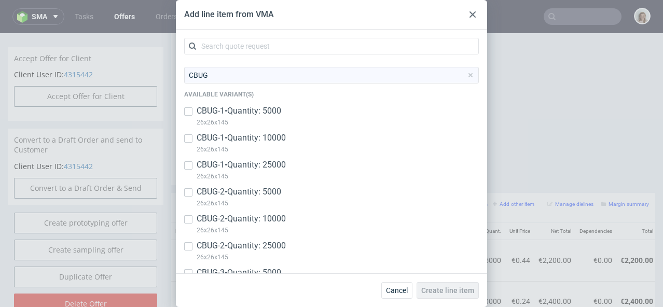
click at [265, 116] on p "CBUG-1 • Quantity: 5000" at bounding box center [239, 110] width 85 height 11
checkbox input "true"
click at [263, 138] on p "CBUG-1 • Quantity: 10000" at bounding box center [241, 137] width 89 height 11
checkbox input "true"
click at [261, 161] on p "CBUG-1 • Quantity: 25000" at bounding box center [241, 164] width 89 height 11
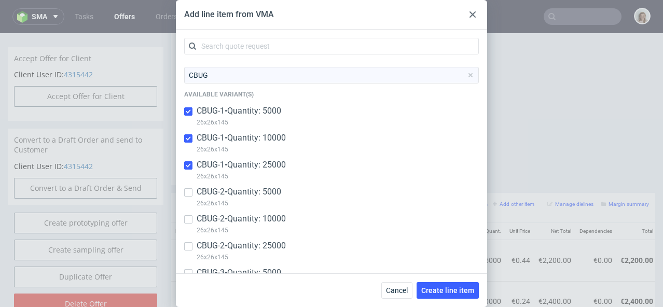
checkbox input "true"
click at [446, 289] on span "Create line item" at bounding box center [448, 290] width 53 height 7
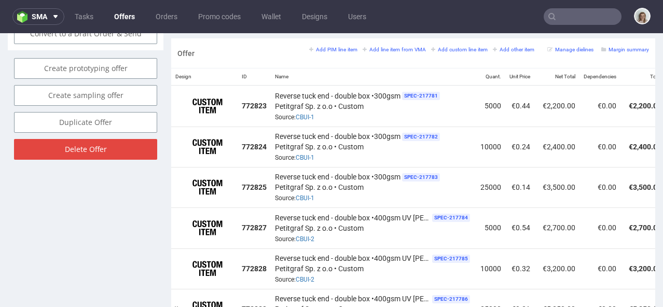
scroll to position [625, 0]
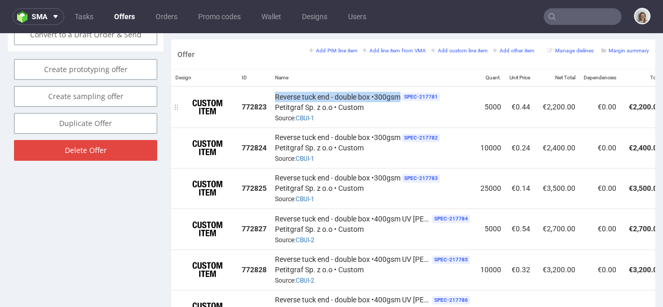
drag, startPoint x: 272, startPoint y: 83, endPoint x: 401, endPoint y: 91, distance: 129.0
click at [401, 91] on td "Reverse tuck end - double box •300gsm SPEC- 217781 Petitgraf Sp. z o.o • Custom…" at bounding box center [374, 107] width 206 height 41
copy span "Reverse tuck end - double box •300gsm"
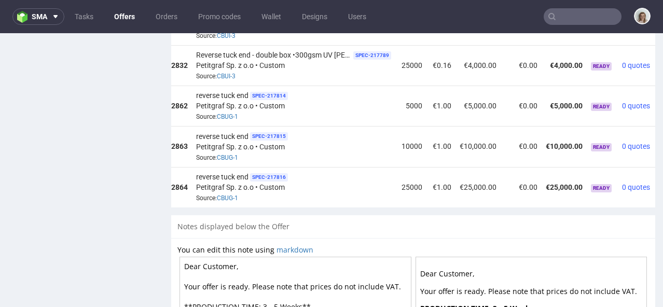
scroll to position [0, 118]
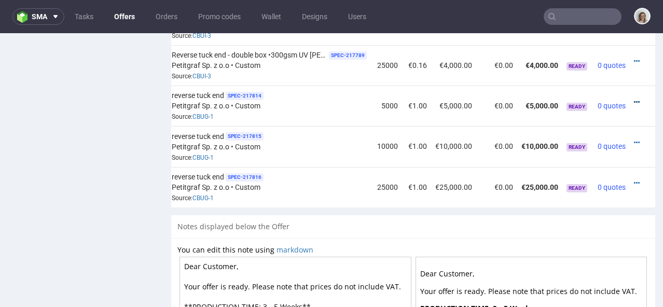
click at [634, 99] on icon at bounding box center [637, 102] width 6 height 7
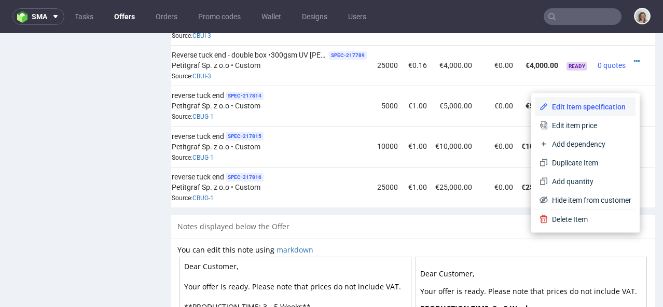
click at [602, 105] on span "Edit item specification" at bounding box center [590, 107] width 84 height 10
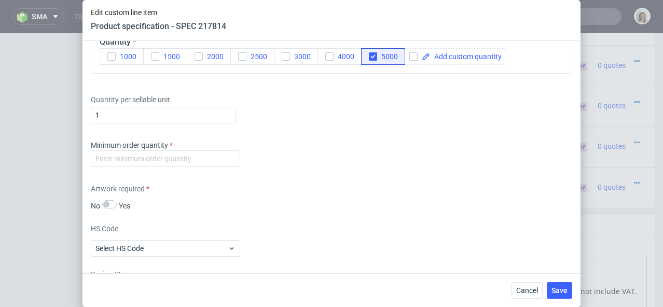
scroll to position [1225, 0]
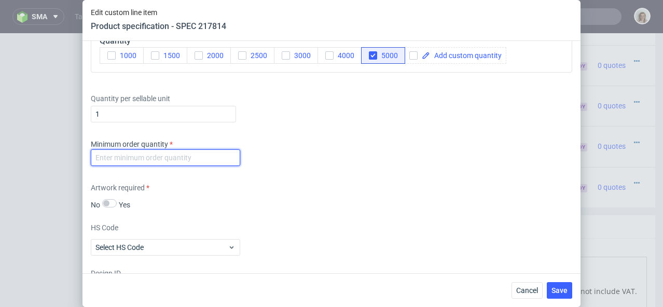
click at [177, 157] on input "number" at bounding box center [166, 158] width 150 height 17
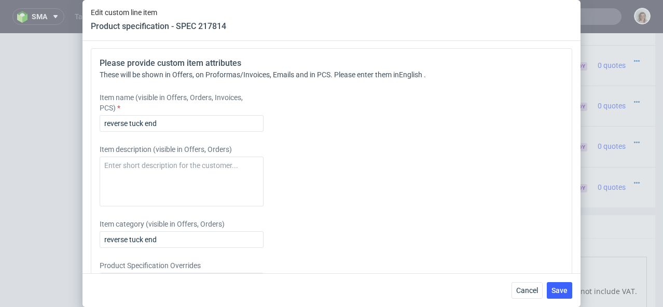
scroll to position [1516, 0]
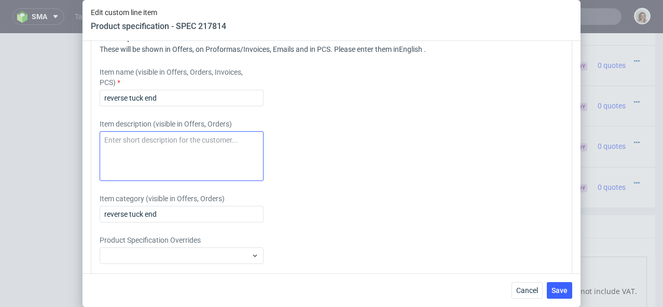
type input "-1"
click at [160, 155] on textarea at bounding box center [182, 156] width 164 height 50
paste textarea "Reverse tuck end - double box •300gsm"
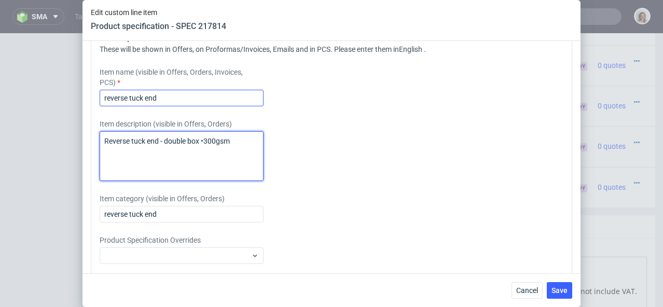
type textarea "Reverse tuck end - double box •300gsm"
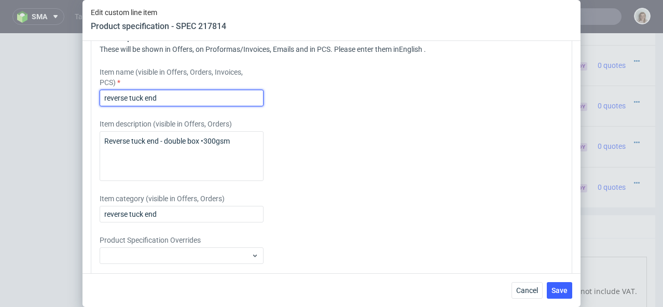
drag, startPoint x: 180, startPoint y: 99, endPoint x: 91, endPoint y: 99, distance: 88.2
click at [91, 99] on div "Please provide custom item attributes These will be shown in Offers, on Proform…" at bounding box center [332, 163] width 482 height 280
paste input "Reverse tuck end - double box •300gsm"
drag, startPoint x: 185, startPoint y: 99, endPoint x: 167, endPoint y: 99, distance: 18.2
click at [167, 99] on input "Reverse tuck end - double box •300gsm" at bounding box center [182, 98] width 164 height 17
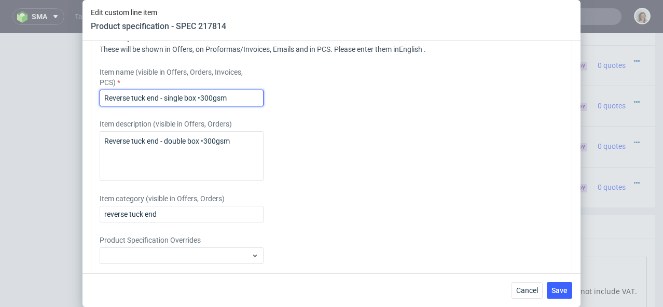
drag, startPoint x: 252, startPoint y: 102, endPoint x: 53, endPoint y: 96, distance: 198.9
click at [53, 96] on div "Edit custom line item Product specification - SPEC 217814 Supplier Custom Custo…" at bounding box center [331, 153] width 663 height 307
type input "Reverse tuck end - single box •300gsm"
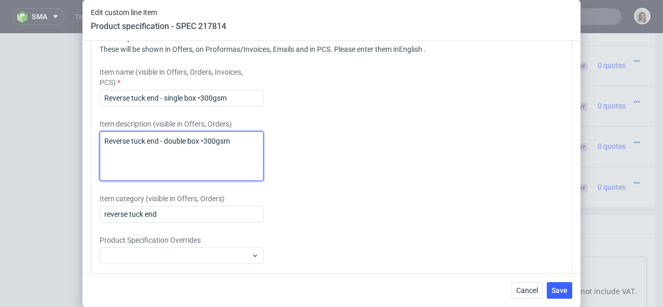
drag, startPoint x: 241, startPoint y: 142, endPoint x: 85, endPoint y: 136, distance: 156.4
click at [85, 136] on div "Supplier Custom Custom supplier Petitgraf Sp. z o.o Technical specification Ins…" at bounding box center [332, 157] width 498 height 233
paste textarea "sing"
type textarea "Reverse tuck end - single box •300gsm"
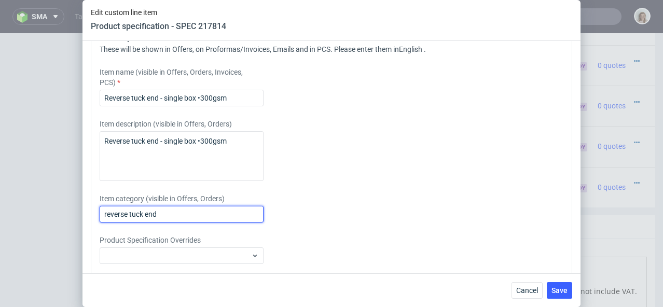
drag, startPoint x: 193, startPoint y: 209, endPoint x: 76, endPoint y: 209, distance: 116.3
click at [76, 209] on div "Edit custom line item Product specification - SPEC 217814 Supplier Custom Custo…" at bounding box center [331, 153] width 663 height 307
drag, startPoint x: 188, startPoint y: 211, endPoint x: 70, endPoint y: 208, distance: 118.4
click at [70, 208] on div "Edit custom line item Product specification - SPEC 217814 Supplier Custom Custo…" at bounding box center [331, 153] width 663 height 307
paste input "Reverse tuck end - single box •300gsm"
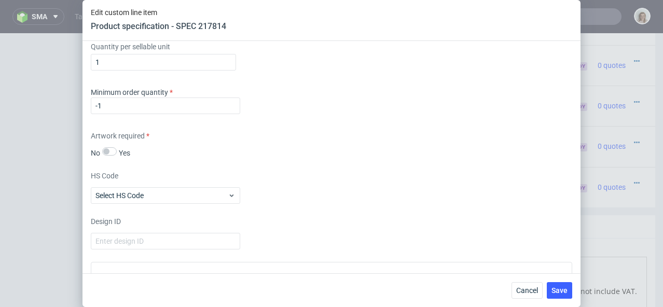
scroll to position [1282, 0]
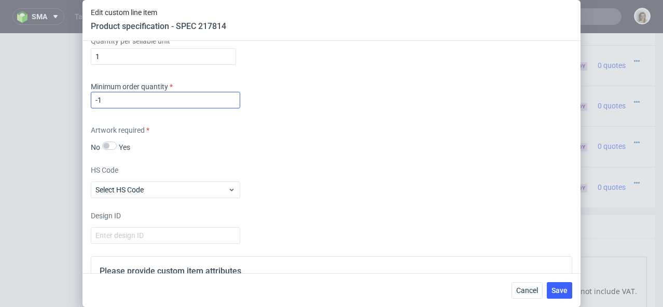
type input "Reverse tuck end - single box •300gsm"
click at [116, 96] on input "-1" at bounding box center [166, 100] width 150 height 17
type input "1"
click at [558, 288] on span "Save" at bounding box center [560, 290] width 16 height 7
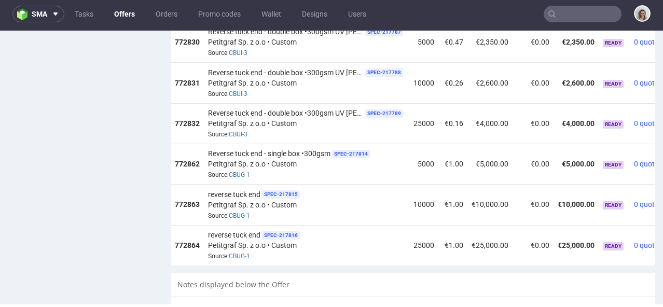
scroll to position [0, 118]
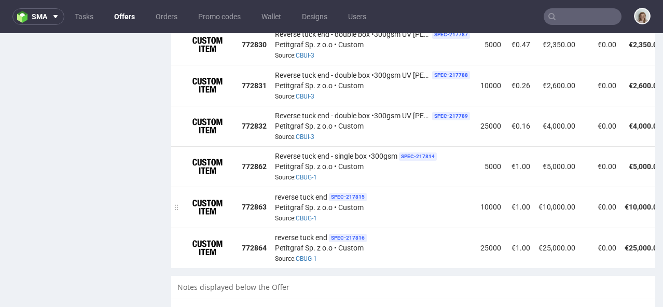
scroll to position [3, 0]
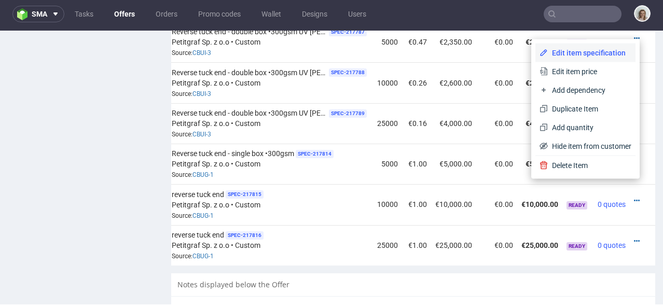
click at [594, 54] on span "Edit item specification" at bounding box center [590, 53] width 84 height 10
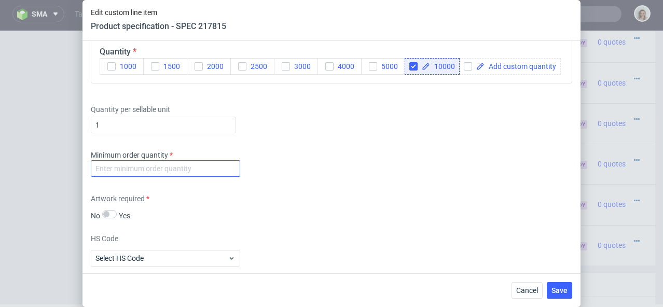
scroll to position [1214, 0]
click at [178, 176] on input "number" at bounding box center [166, 168] width 150 height 17
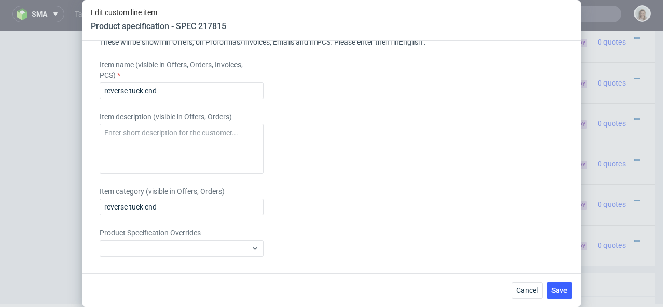
scroll to position [1572, 0]
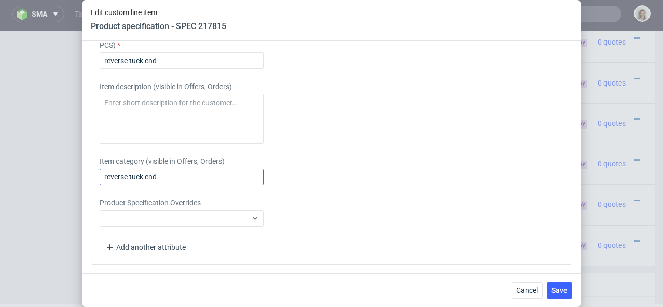
type input "-1"
drag, startPoint x: 173, startPoint y: 178, endPoint x: 88, endPoint y: 176, distance: 85.7
click at [88, 176] on div "Supplier Custom Custom supplier Petitgraf Sp. z o.o Technical specification Ins…" at bounding box center [332, 157] width 498 height 233
paste input "Reverse tuck end - single box •300gsm"
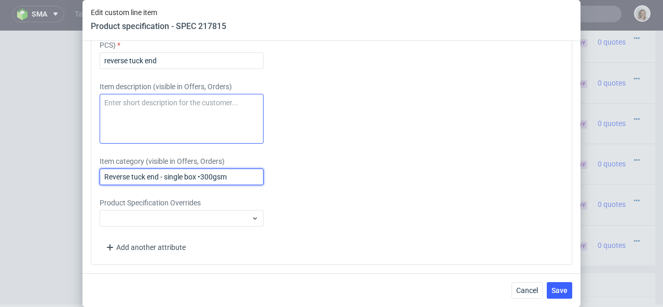
type input "Reverse tuck end - single box •300gsm"
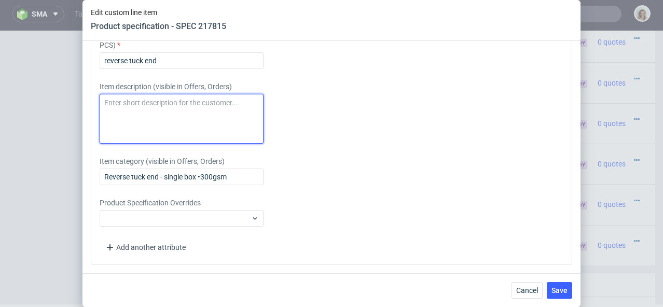
click at [131, 124] on textarea at bounding box center [182, 119] width 164 height 50
paste textarea "Reverse tuck end - single box •300gsm"
type textarea "Reverse tuck end - single box •300gsm"
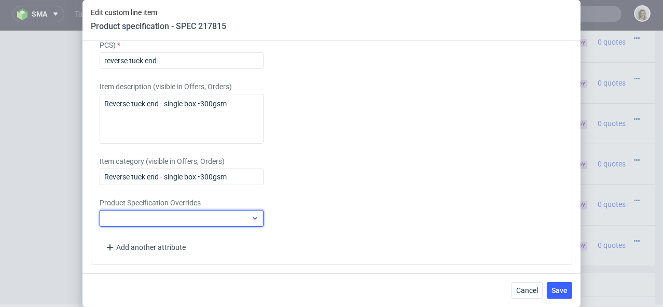
click at [125, 221] on div at bounding box center [182, 218] width 164 height 17
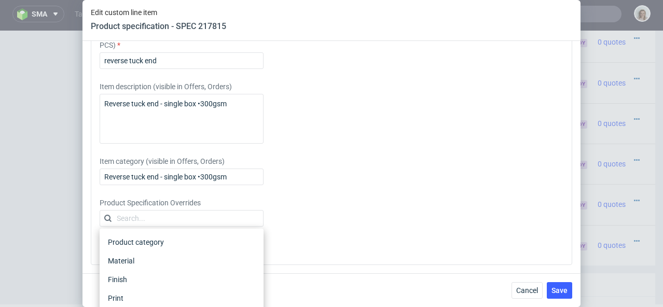
click at [156, 190] on div "Please provide custom item attributes These will be shown in Offers, on Proform…" at bounding box center [332, 125] width 482 height 280
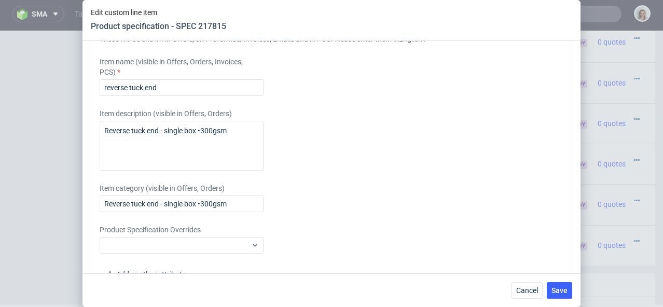
scroll to position [1514, 0]
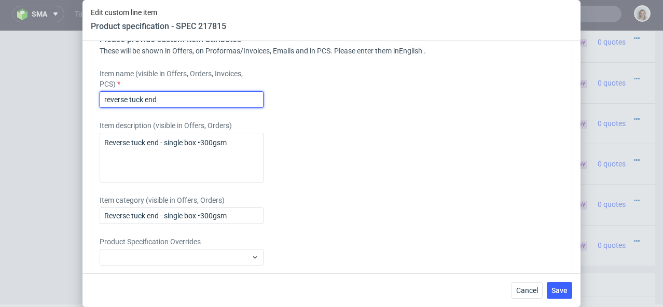
drag, startPoint x: 172, startPoint y: 118, endPoint x: 91, endPoint y: 118, distance: 80.5
click at [91, 118] on div "Please provide custom item attributes These will be shown in Offers, on Proform…" at bounding box center [332, 164] width 482 height 280
paste input "Reverse tuck end - single box •300gsm"
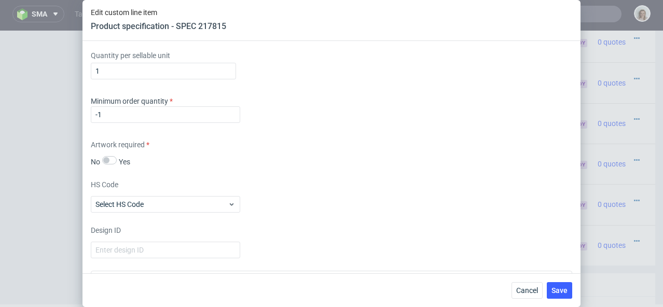
scroll to position [1258, 0]
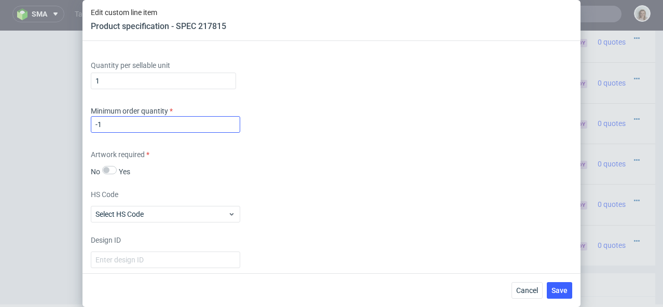
type input "Reverse tuck end - single box •300gsm"
drag, startPoint x: 107, startPoint y: 143, endPoint x: 85, endPoint y: 143, distance: 22.3
click at [85, 143] on div "Supplier Custom Custom supplier Petitgraf Sp. z o.o Technical specification Ins…" at bounding box center [332, 157] width 498 height 233
type input "1"
click at [563, 292] on span "Save" at bounding box center [560, 290] width 16 height 7
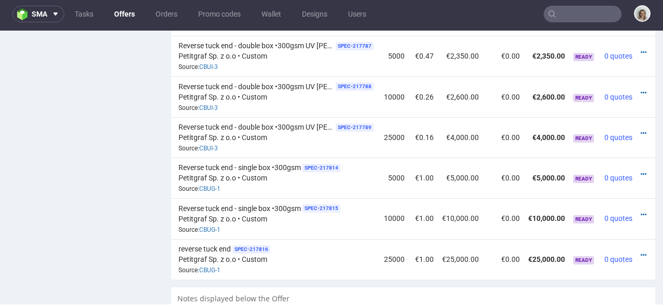
scroll to position [0, 118]
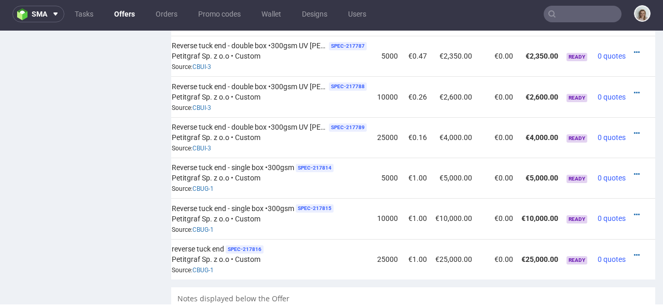
click at [634, 250] on div at bounding box center [639, 255] width 11 height 10
click at [634, 252] on icon at bounding box center [637, 255] width 6 height 7
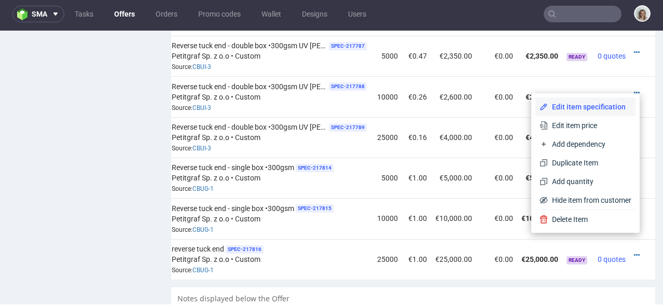
click at [590, 107] on span "Edit item specification" at bounding box center [590, 107] width 84 height 10
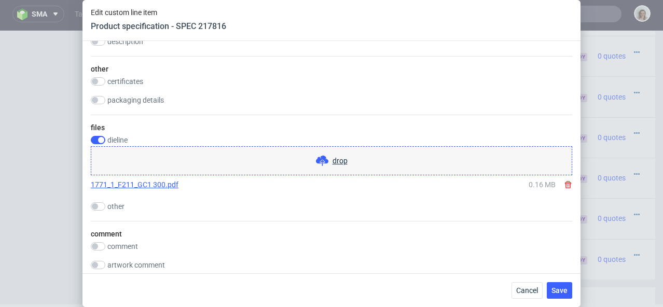
scroll to position [1572, 0]
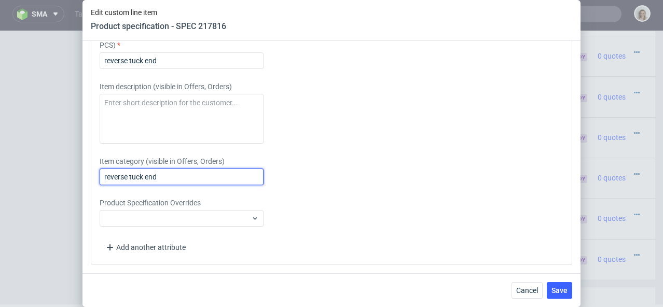
drag, startPoint x: 197, startPoint y: 180, endPoint x: 93, endPoint y: 178, distance: 103.8
click at [93, 178] on div "Please provide custom item attributes These will be shown in Offers, on Proform…" at bounding box center [332, 125] width 482 height 280
paste input "Reverse tuck end - single box •300gsm"
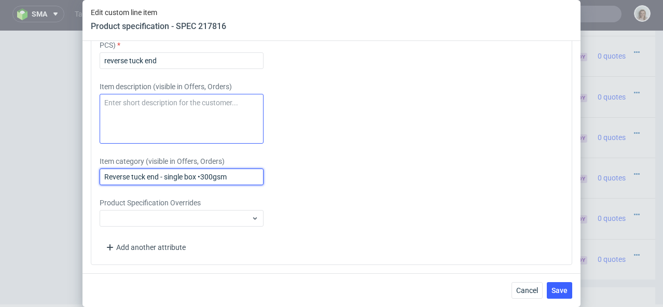
type input "Reverse tuck end - single box •300gsm"
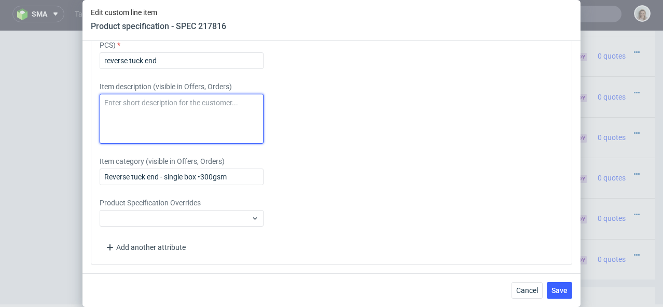
click at [135, 127] on textarea at bounding box center [182, 119] width 164 height 50
paste textarea "Reverse tuck end - single box •300gsm"
type textarea "Reverse tuck end - single box •300gsm"
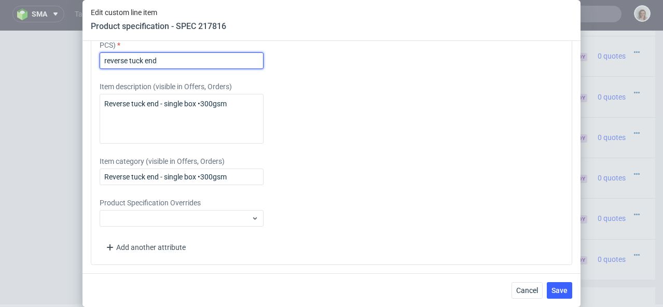
drag, startPoint x: 165, startPoint y: 69, endPoint x: 93, endPoint y: 70, distance: 71.1
click at [93, 70] on div "Please provide custom item attributes These will be shown in Offers, on Proform…" at bounding box center [332, 125] width 482 height 280
paste input "Reverse tuck end - single box •300gsm"
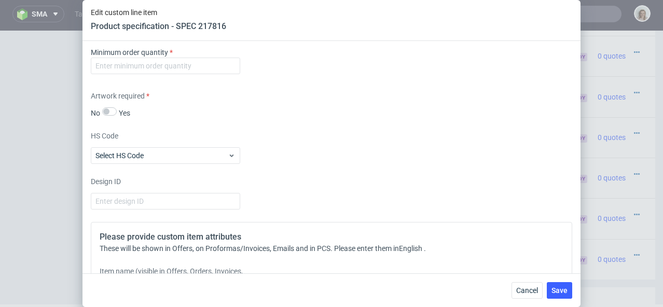
scroll to position [1313, 0]
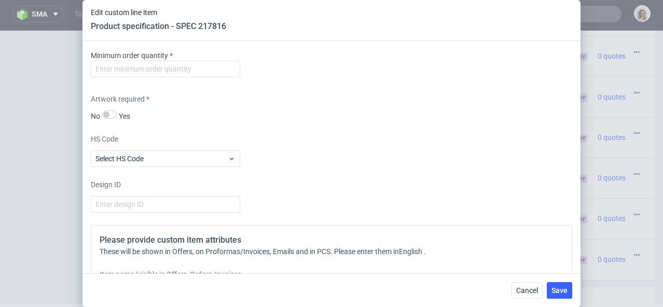
type input "Reverse tuck end - single box •300gsm"
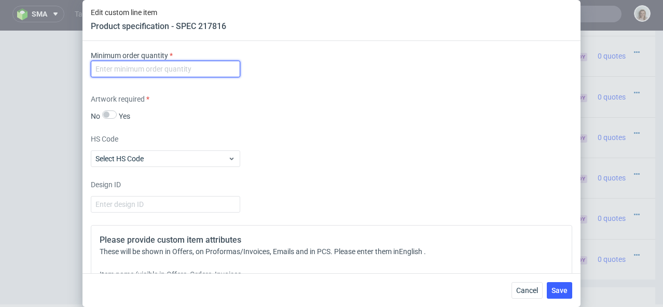
click at [140, 77] on input "number" at bounding box center [166, 69] width 150 height 17
type input "1"
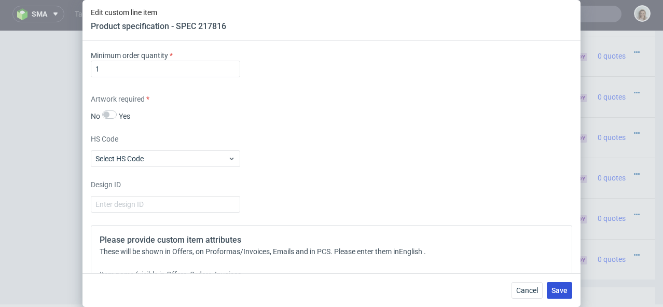
click at [561, 289] on span "Save" at bounding box center [560, 290] width 16 height 7
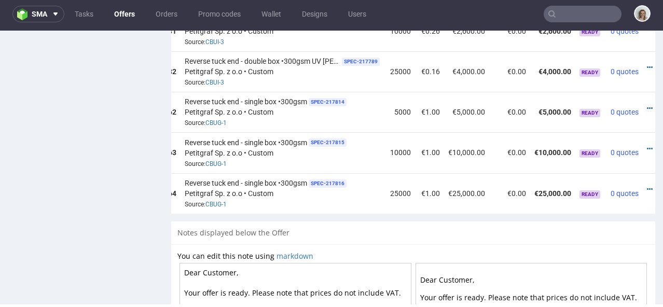
scroll to position [0, 118]
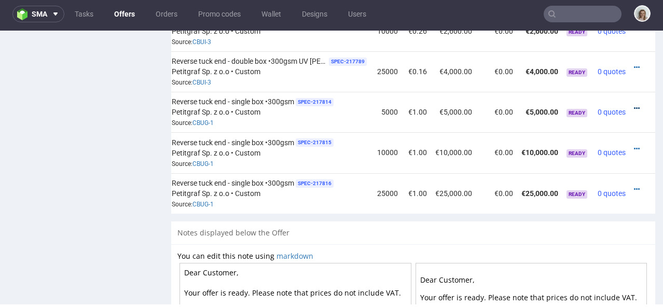
click at [634, 105] on icon at bounding box center [637, 108] width 6 height 7
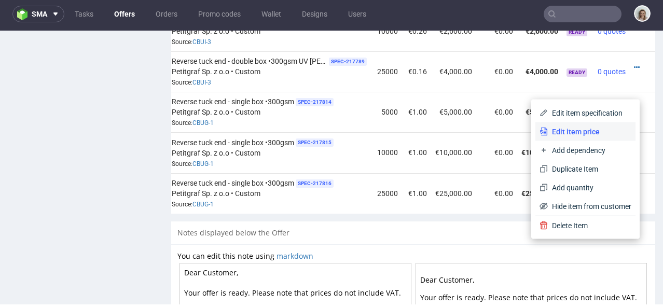
click at [607, 124] on li "Edit item price" at bounding box center [586, 132] width 100 height 19
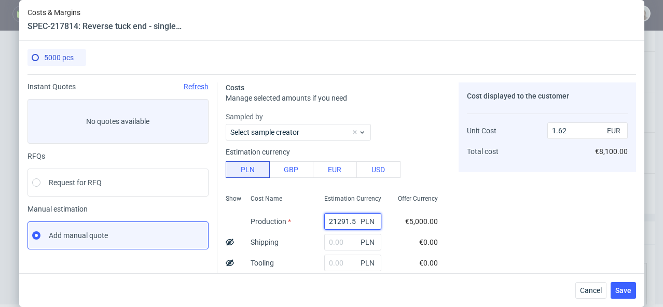
drag, startPoint x: 345, startPoint y: 221, endPoint x: 310, endPoint y: 221, distance: 34.8
click at [316, 221] on div "21291.5 PLN" at bounding box center [353, 221] width 74 height 21
type input "345"
type input "0.03"
type input "3450"
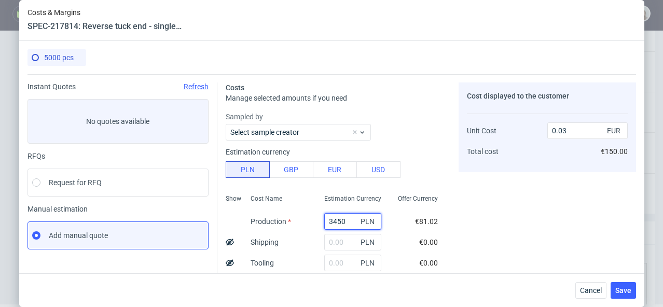
type input "0.26"
type input "3450"
click at [327, 260] on input "text" at bounding box center [352, 263] width 57 height 17
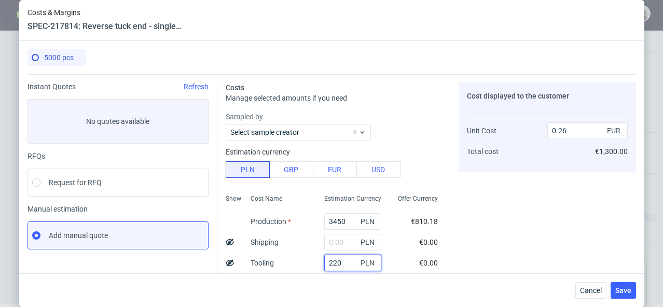
type input "2200"
type input "0.43"
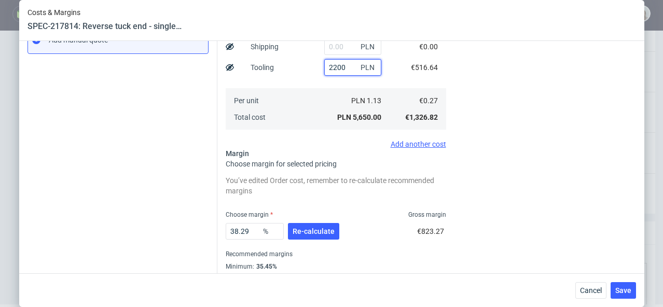
scroll to position [196, 0]
type input "2200"
click at [318, 228] on span "Re-calculate" at bounding box center [314, 230] width 42 height 7
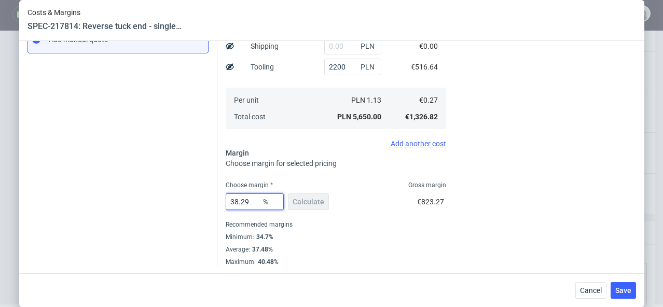
drag, startPoint x: 251, startPoint y: 200, endPoint x: 224, endPoint y: 199, distance: 26.5
click at [226, 199] on input "38.29" at bounding box center [255, 202] width 58 height 17
type input "37"
type input "0.42"
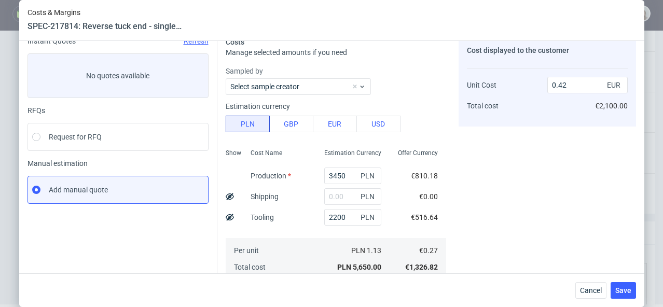
scroll to position [0, 0]
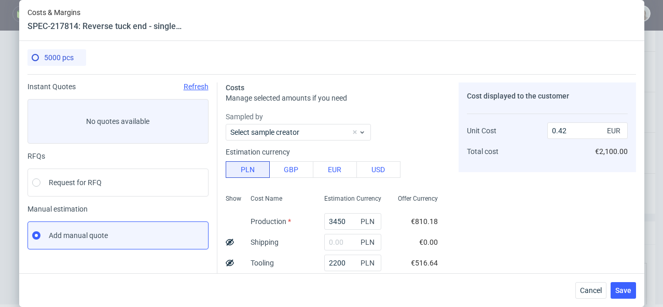
type input "37"
click at [333, 245] on input "text" at bounding box center [352, 242] width 57 height 17
paste input "588,08"
type input "588.08"
type input "0.46"
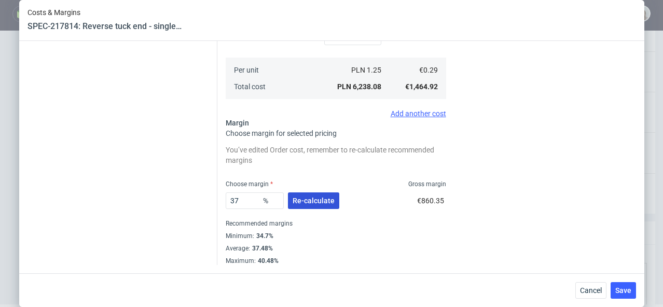
type input "588.08"
click at [318, 203] on span "Re-calculate" at bounding box center [314, 200] width 42 height 7
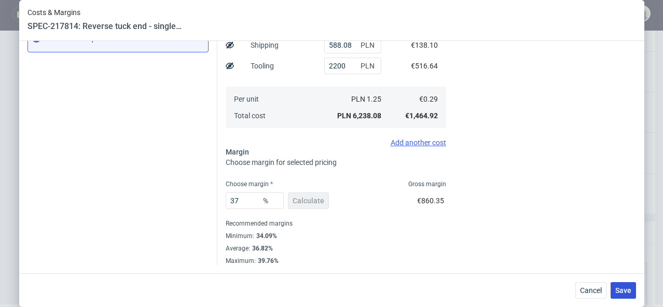
click at [636, 292] on button "Save" at bounding box center [623, 290] width 25 height 17
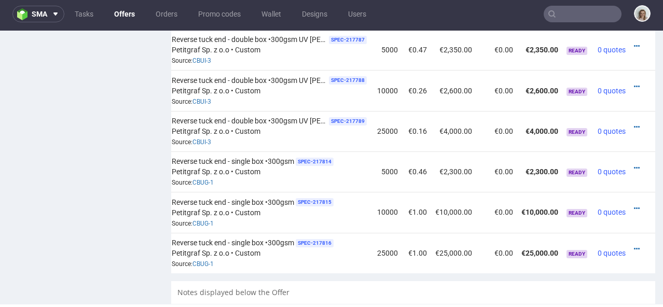
scroll to position [0, 118]
click at [634, 165] on icon at bounding box center [637, 168] width 6 height 7
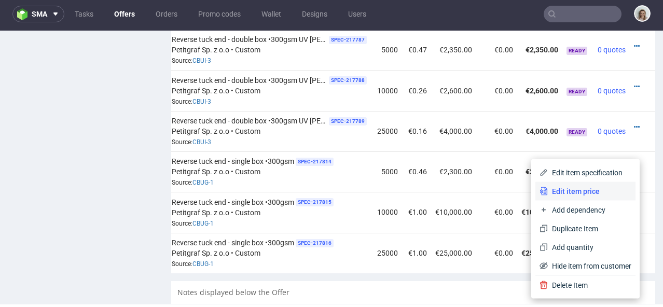
click at [589, 186] on span "Edit item price" at bounding box center [590, 191] width 84 height 10
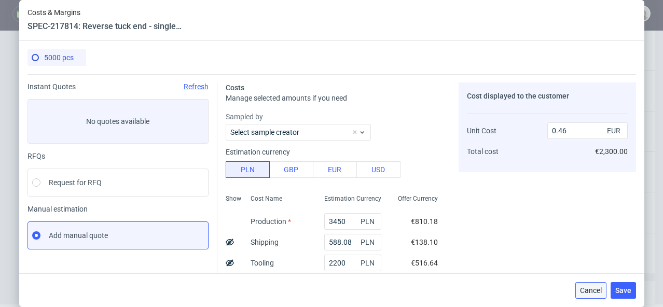
click at [586, 287] on span "Cancel" at bounding box center [591, 290] width 22 height 7
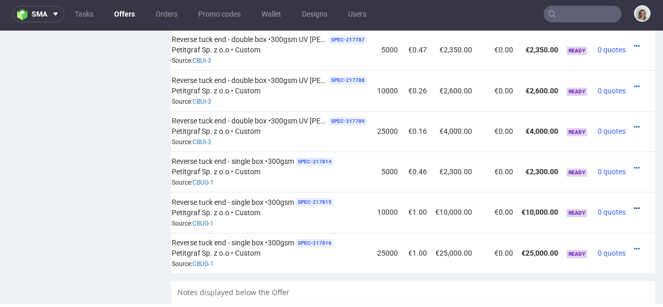
click at [634, 205] on icon at bounding box center [637, 208] width 6 height 7
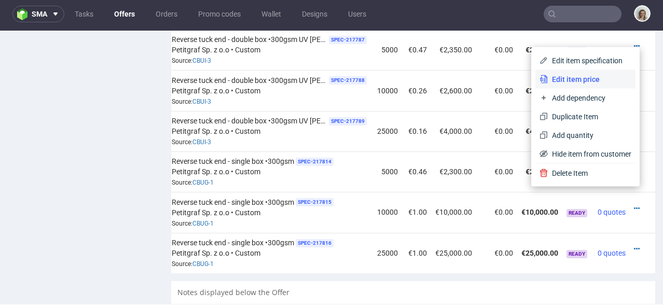
click at [582, 82] on span "Edit item price" at bounding box center [590, 79] width 84 height 10
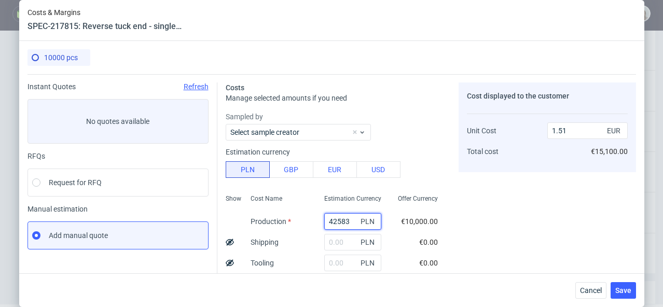
drag, startPoint x: 341, startPoint y: 219, endPoint x: 293, endPoint y: 219, distance: 47.2
click at [293, 219] on div "Show Cost Name Production Shipping Tooling Per unit Total cost Estimation Curre…" at bounding box center [336, 259] width 221 height 137
paste input "050"
type input "4050"
type input "0.14"
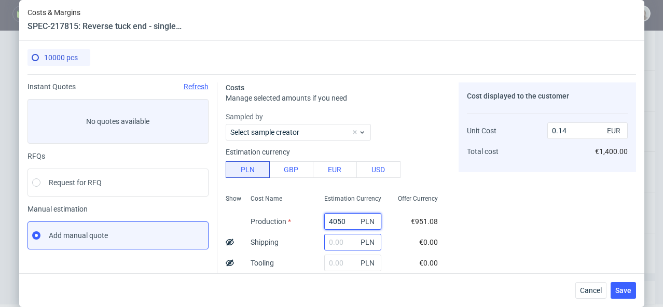
type input "4050"
click at [335, 237] on input "text" at bounding box center [352, 242] width 57 height 17
type input "588"
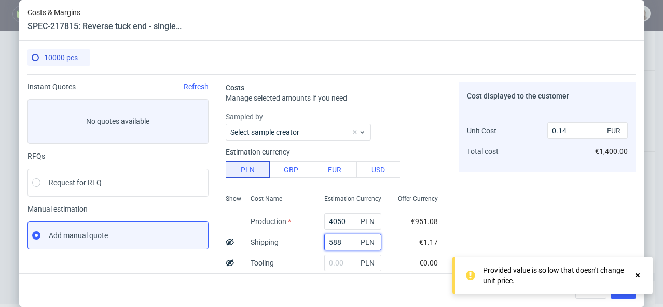
type input "0.16"
type input "588"
click at [324, 259] on input "text" at bounding box center [352, 263] width 57 height 17
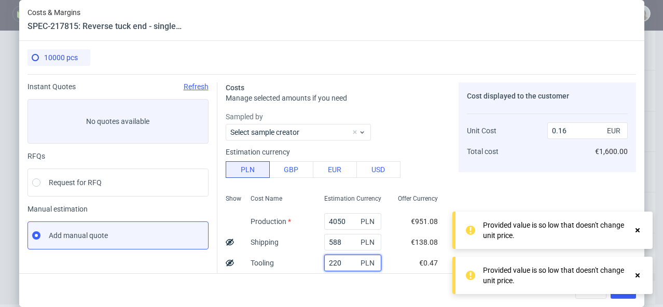
type input "2200"
type input "0.24"
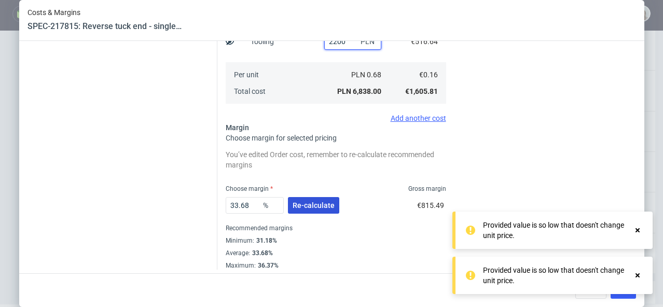
type input "2200"
click at [318, 207] on span "Re-calculate" at bounding box center [314, 205] width 42 height 7
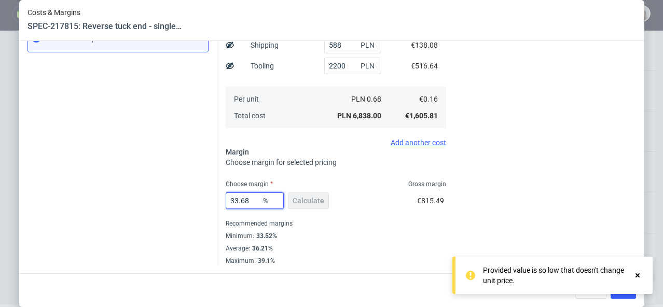
drag, startPoint x: 248, startPoint y: 199, endPoint x: 220, endPoint y: 197, distance: 27.6
click at [220, 197] on div "Costs Manage selected amounts if you need Sampled by Select sample creator Esti…" at bounding box center [427, 71] width 419 height 388
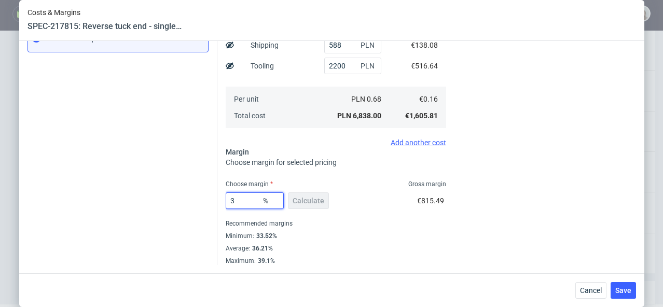
type input "36"
type input "0.25"
type input "36"
click at [632, 289] on span "Save" at bounding box center [624, 290] width 16 height 7
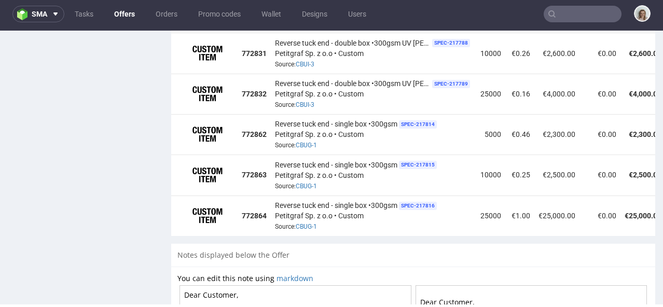
scroll to position [962, 0]
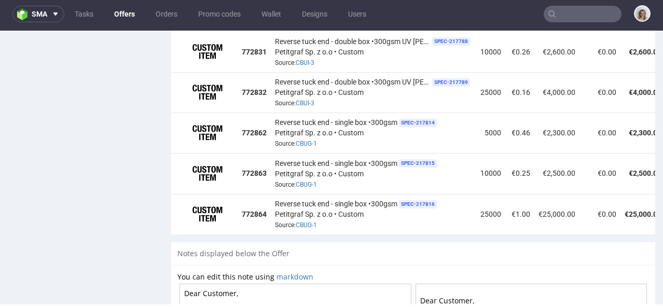
drag, startPoint x: 513, startPoint y: 226, endPoint x: 616, endPoint y: 225, distance: 102.8
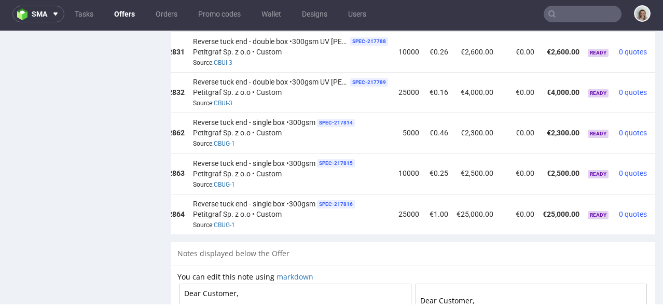
scroll to position [0, 118]
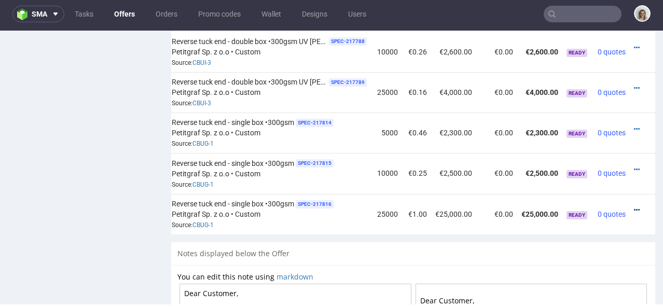
click at [634, 207] on icon at bounding box center [637, 210] width 6 height 7
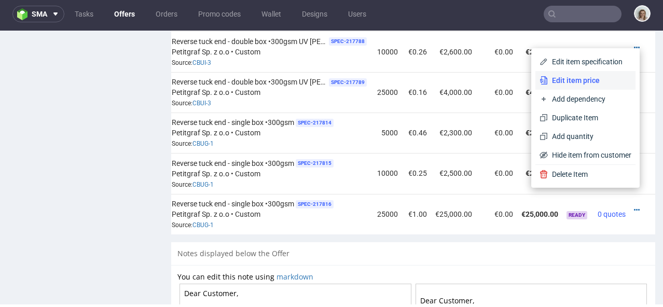
click at [597, 85] on span "Edit item price" at bounding box center [590, 80] width 84 height 10
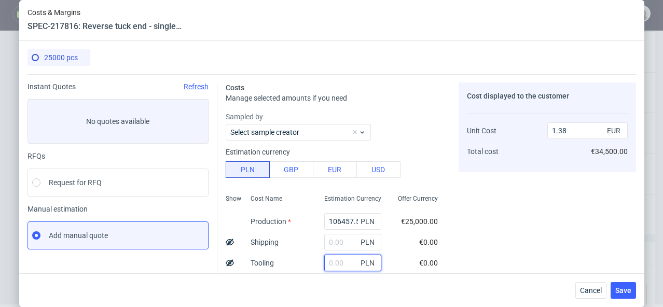
click at [333, 265] on input "text" at bounding box center [352, 263] width 57 height 17
type input "2200"
type input "1.41"
type input "2200"
click at [325, 240] on input "text" at bounding box center [352, 242] width 57 height 17
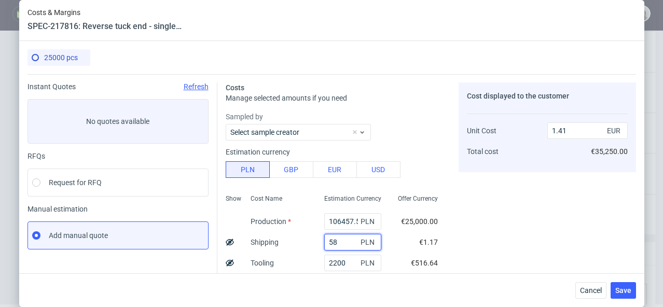
type input "588"
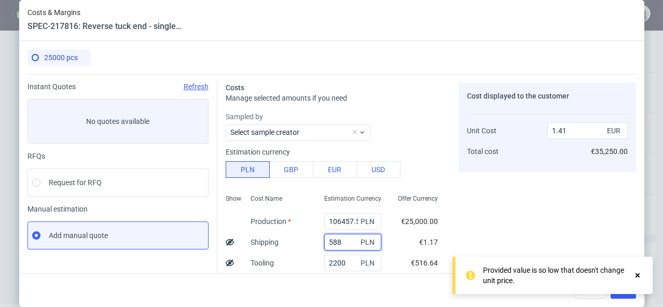
type input "1.42"
type input "588"
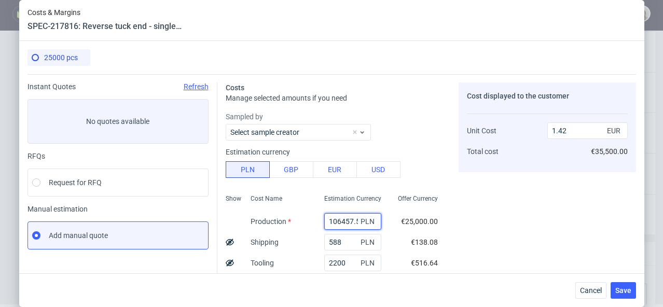
scroll to position [0, 3]
drag, startPoint x: 318, startPoint y: 221, endPoint x: 361, endPoint y: 221, distance: 42.6
click at [361, 221] on div "106457.5 PLN" at bounding box center [352, 221] width 57 height 17
paste input "6250"
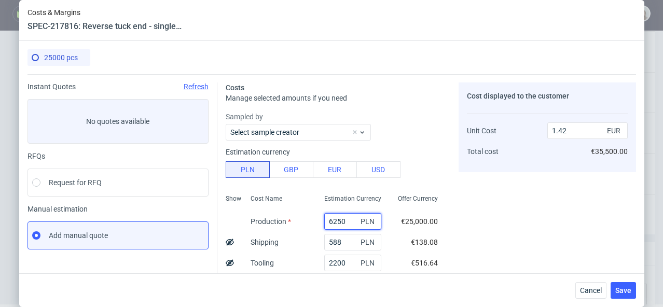
type input "6250"
type input "0.12"
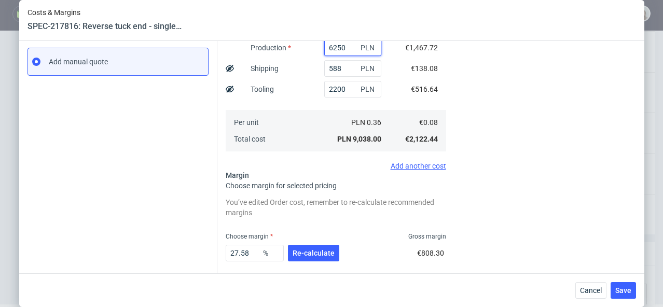
scroll to position [179, 0]
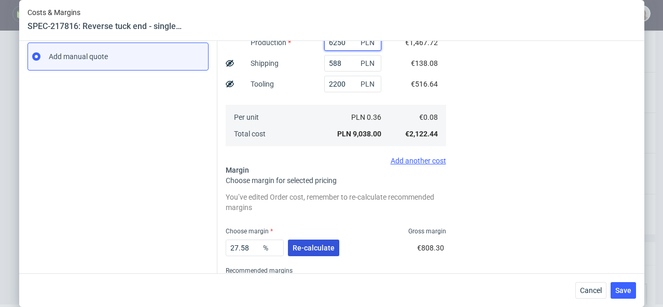
type input "6250"
click at [326, 254] on button "Re-calculate" at bounding box center [313, 248] width 51 height 17
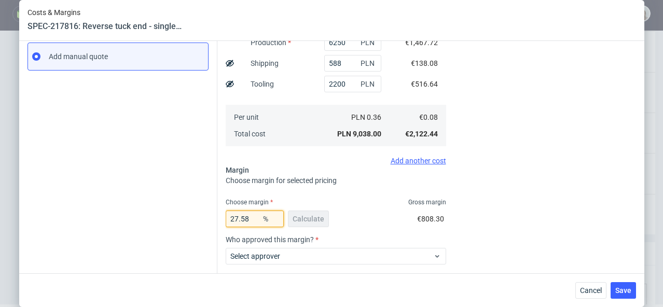
drag, startPoint x: 256, startPoint y: 213, endPoint x: 224, endPoint y: 213, distance: 32.2
click at [226, 213] on div "27.58 %" at bounding box center [255, 219] width 58 height 17
drag, startPoint x: 254, startPoint y: 220, endPoint x: 205, endPoint y: 220, distance: 49.3
click at [205, 220] on div "Instant Quotes Refresh No quotes available RFQs Request for RFQ Manual estimati…" at bounding box center [332, 126] width 609 height 463
type input "34"
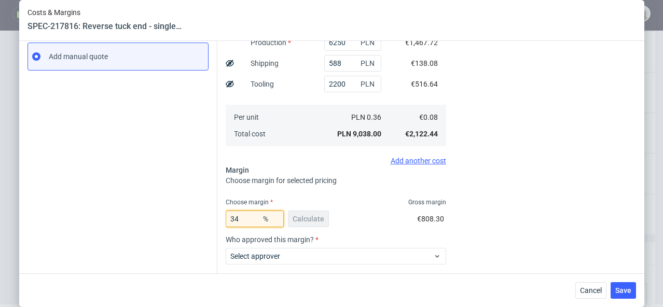
type input "0.13"
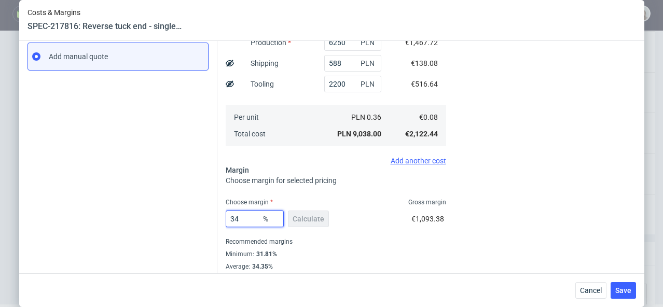
scroll to position [197, 0]
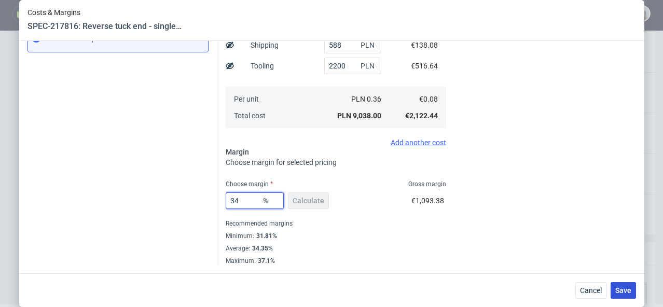
type input "34"
click at [622, 288] on span "Save" at bounding box center [624, 290] width 16 height 7
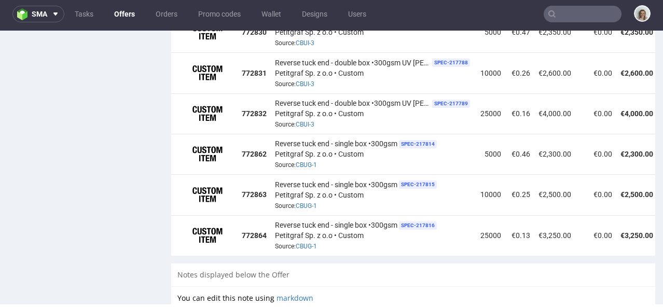
scroll to position [944, 0]
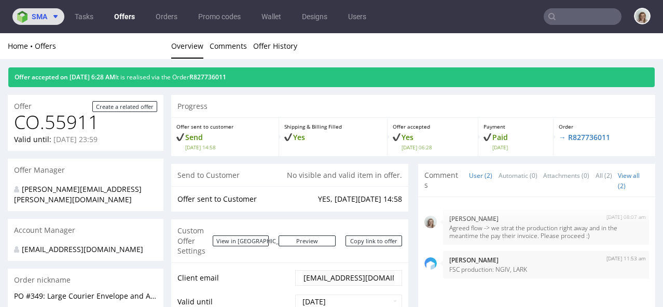
click at [50, 17] on span at bounding box center [53, 16] width 12 height 8
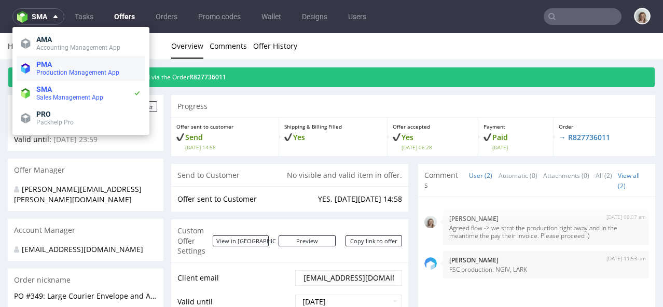
click at [51, 78] on li "PMA Production Management App" at bounding box center [81, 68] width 129 height 25
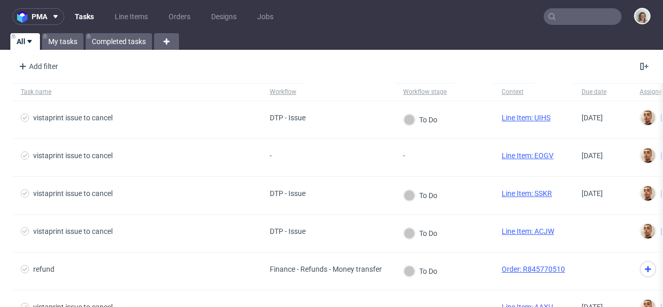
click at [556, 13] on input "text" at bounding box center [583, 16] width 78 height 17
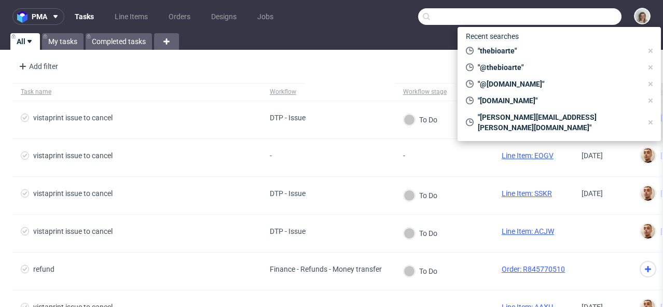
type input "l"
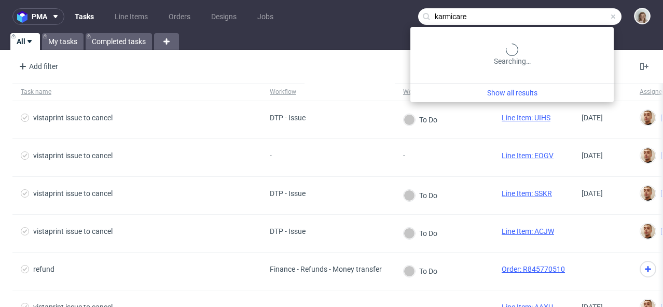
type input "karmicare"
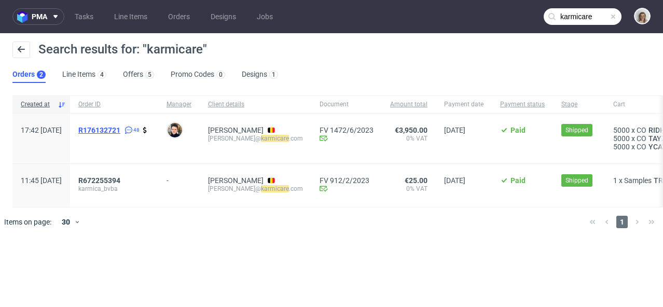
click at [120, 129] on span "R176132721" at bounding box center [99, 130] width 42 height 8
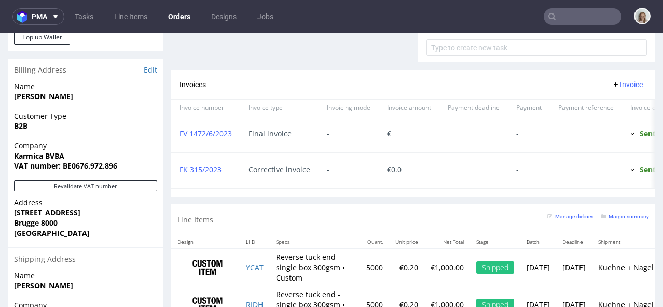
scroll to position [678, 0]
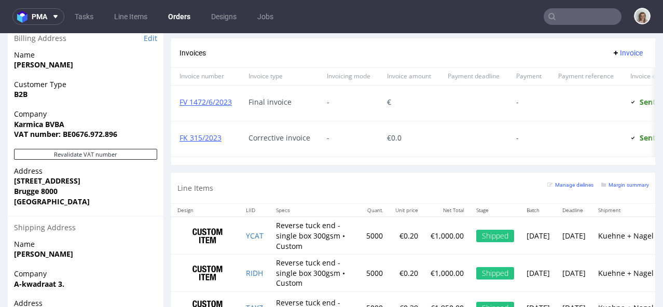
click at [579, 19] on input "text" at bounding box center [583, 16] width 78 height 17
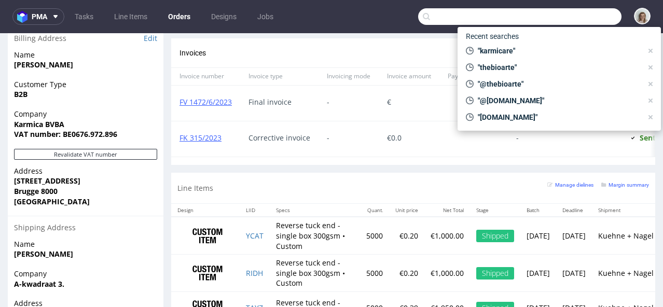
paste input "[PERSON_NAME][EMAIL_ADDRESS][DOMAIN_NAME]"
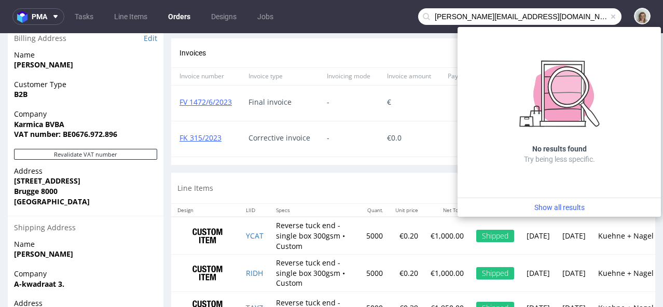
drag, startPoint x: 457, startPoint y: 17, endPoint x: 418, endPoint y: 17, distance: 38.9
click at [418, 17] on div "[PERSON_NAME][EMAIL_ADDRESS][DOMAIN_NAME]" at bounding box center [519, 16] width 203 height 17
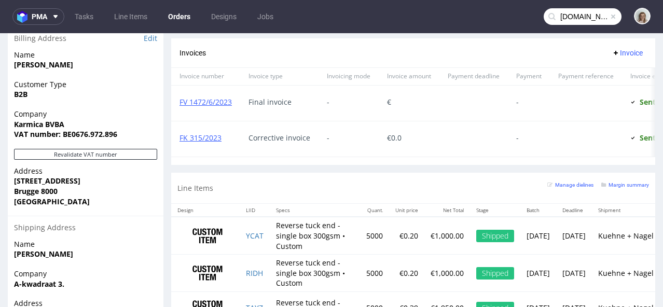
type input "[DOMAIN_NAME]"
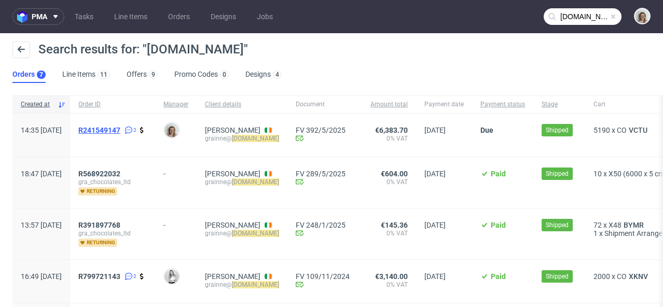
click at [120, 131] on span "R241549147" at bounding box center [99, 130] width 42 height 8
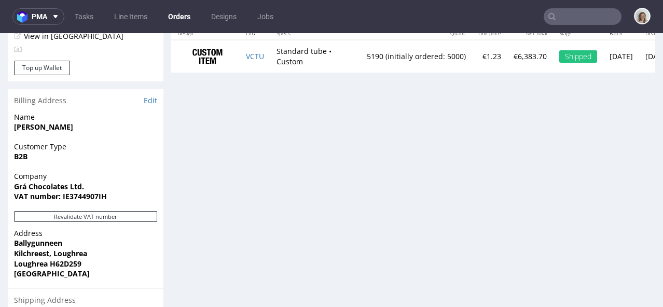
scroll to position [618, 0]
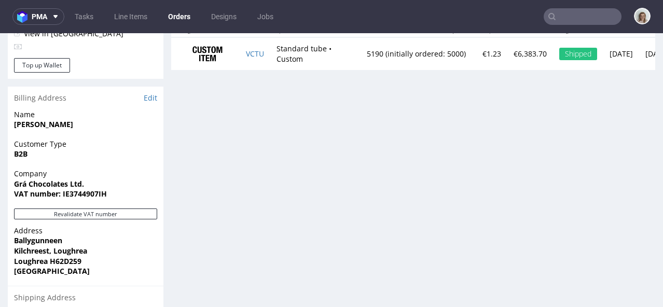
type input "[DOMAIN_NAME]"
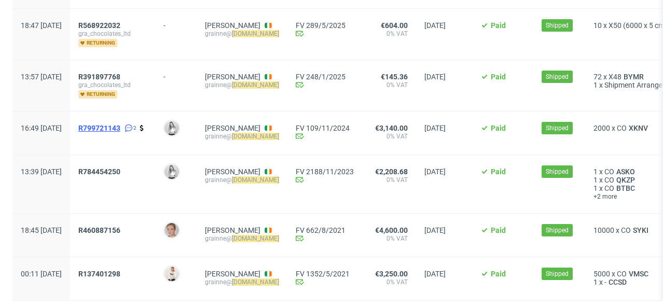
click at [120, 127] on span "R799721143" at bounding box center [99, 128] width 42 height 8
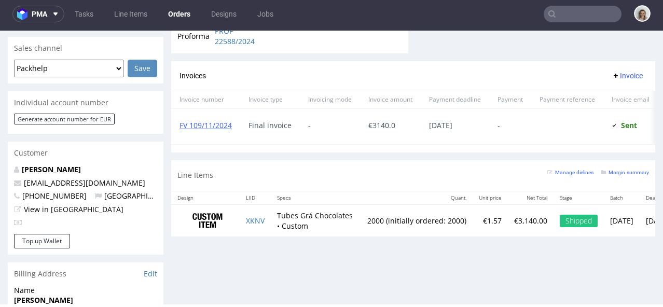
scroll to position [440, 0]
type input "[DOMAIN_NAME]"
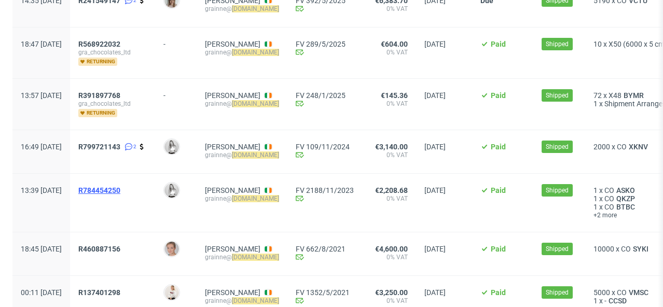
click at [119, 186] on span "R784454250" at bounding box center [99, 190] width 42 height 8
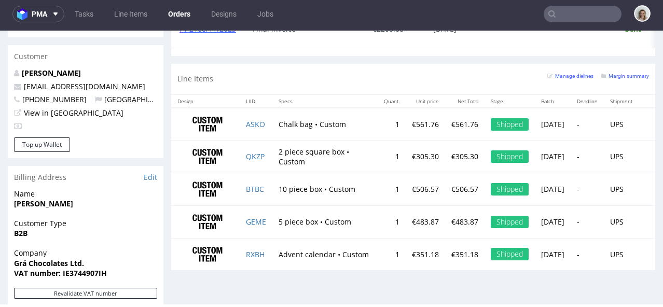
scroll to position [551, 0]
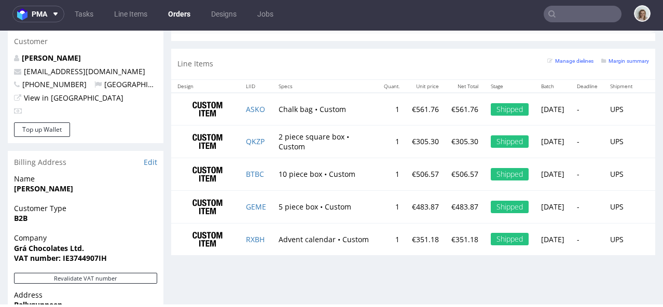
type input "[DOMAIN_NAME]"
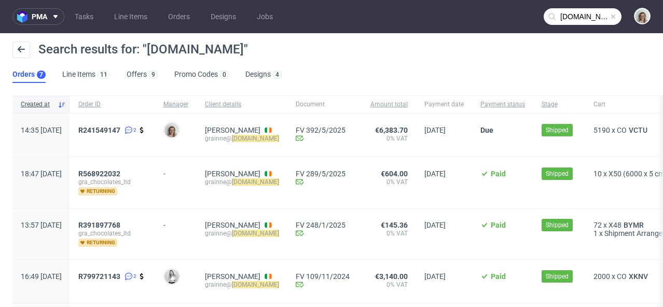
click at [609, 15] on span at bounding box center [613, 16] width 8 height 8
click at [588, 15] on input "text" at bounding box center [583, 16] width 78 height 17
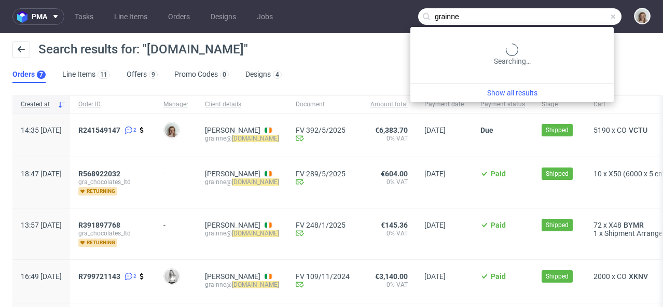
type input "grainne"
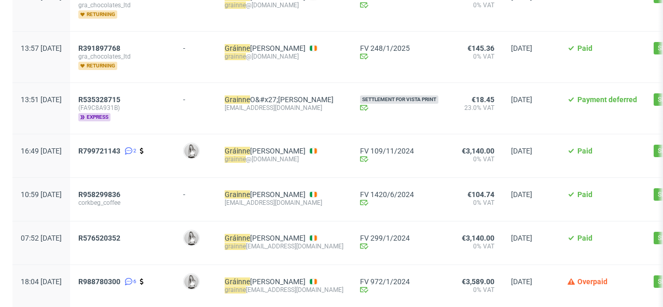
scroll to position [179, 0]
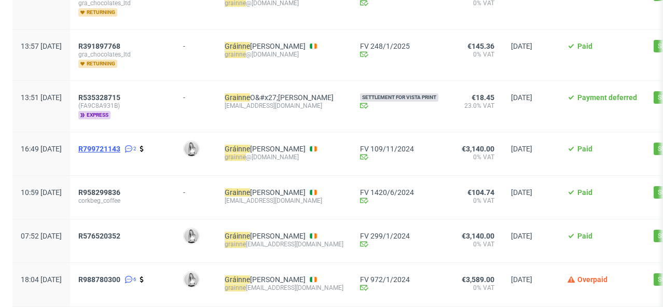
click at [120, 151] on span "R799721143" at bounding box center [99, 149] width 42 height 8
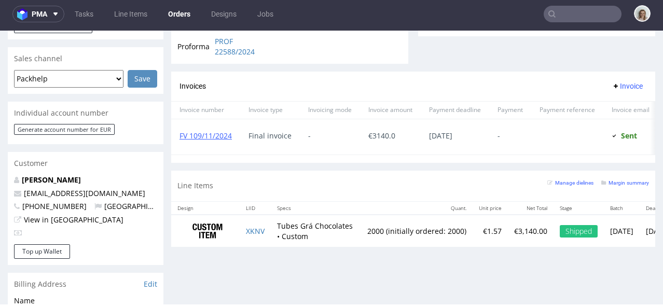
scroll to position [442, 0]
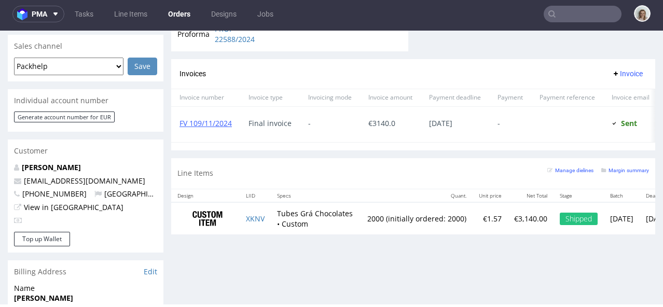
type input "grainne"
